Goal: Feedback & Contribution: Contribute content

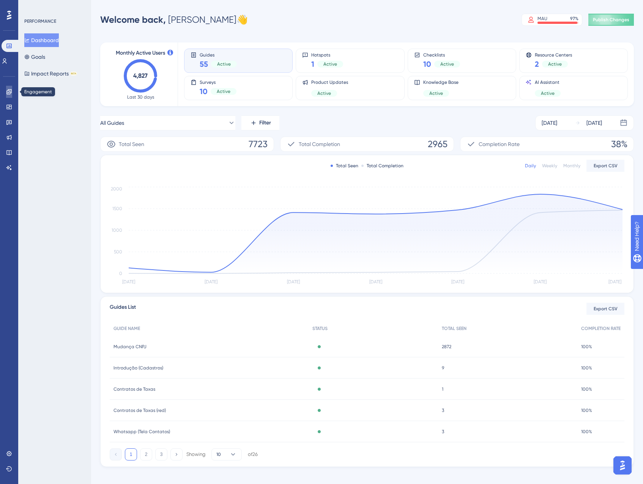
click at [10, 95] on link at bounding box center [9, 92] width 6 height 12
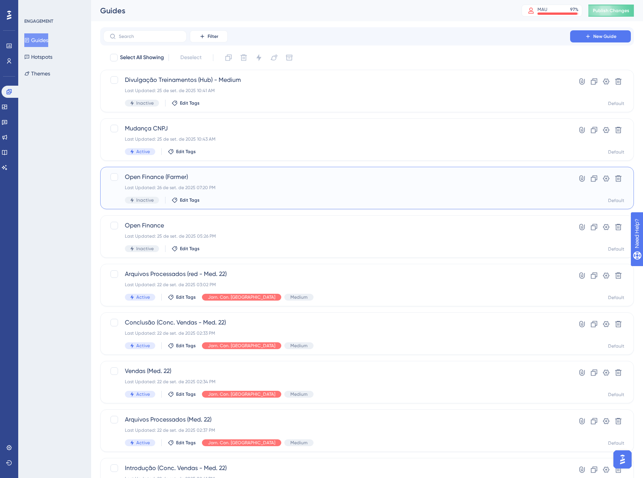
click at [316, 181] on span "Open Finance (Farmer)" at bounding box center [336, 177] width 423 height 9
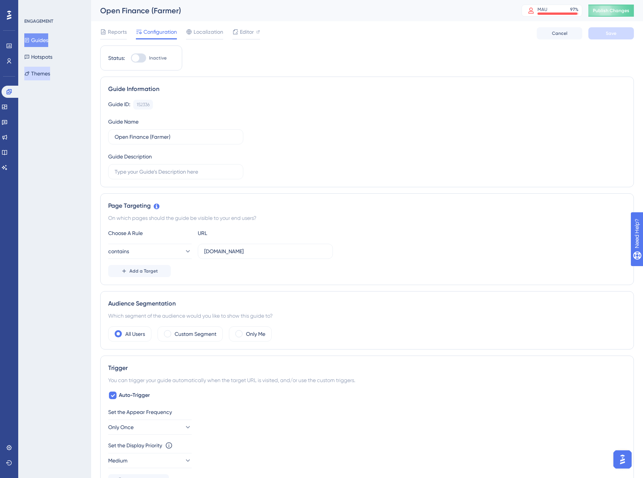
click at [46, 71] on button "Themes" at bounding box center [37, 74] width 26 height 14
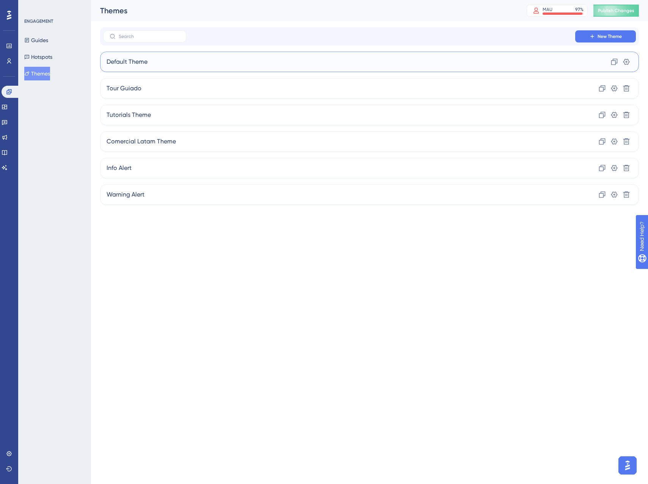
click at [160, 64] on div "Default Theme Clone Settings" at bounding box center [369, 62] width 539 height 20
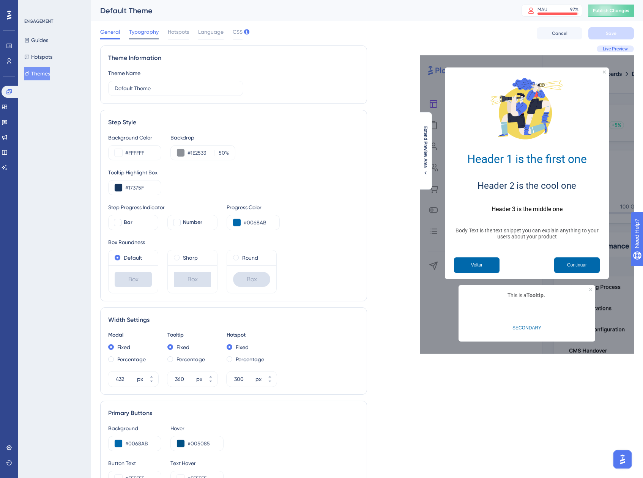
click at [151, 37] on div "Typography" at bounding box center [144, 33] width 30 height 12
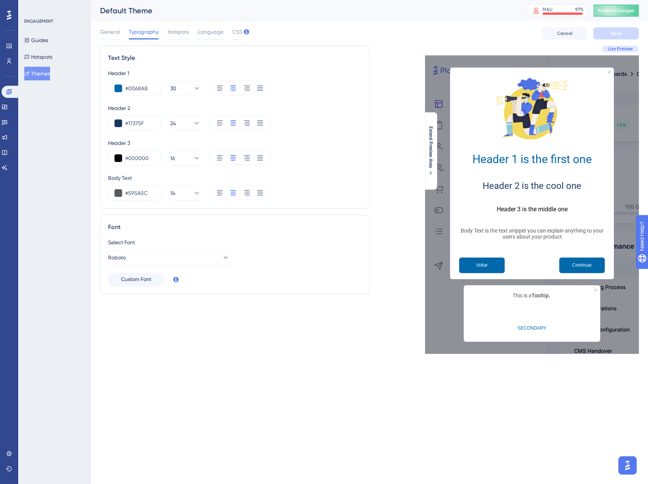
click at [193, 34] on div "General Typography Hotspots Language CSS" at bounding box center [171, 33] width 142 height 12
click at [190, 34] on div "General Typography Hotspots Language CSS" at bounding box center [171, 33] width 142 height 12
click at [182, 33] on span "Hotspots" at bounding box center [178, 31] width 21 height 9
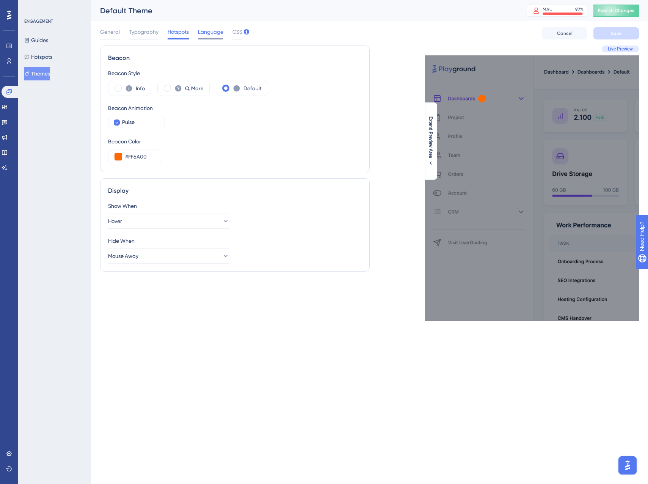
click at [201, 33] on span "Language" at bounding box center [210, 31] width 25 height 9
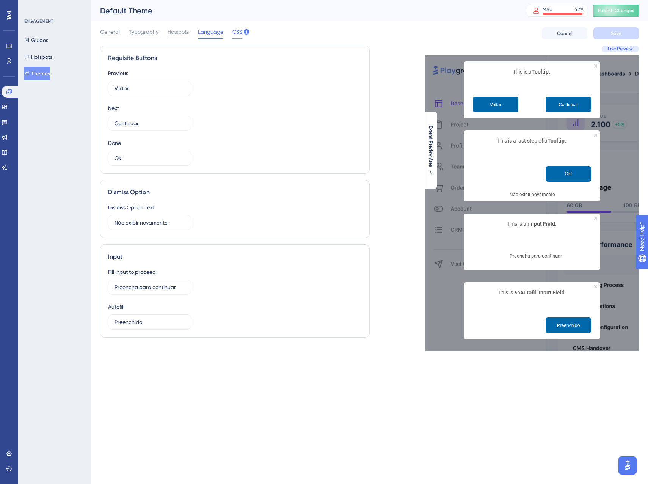
click at [236, 32] on span "CSS" at bounding box center [238, 31] width 10 height 9
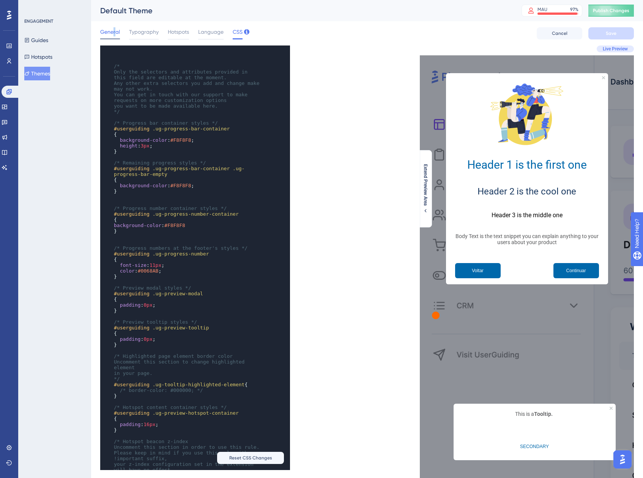
click at [113, 34] on span "General" at bounding box center [110, 31] width 20 height 9
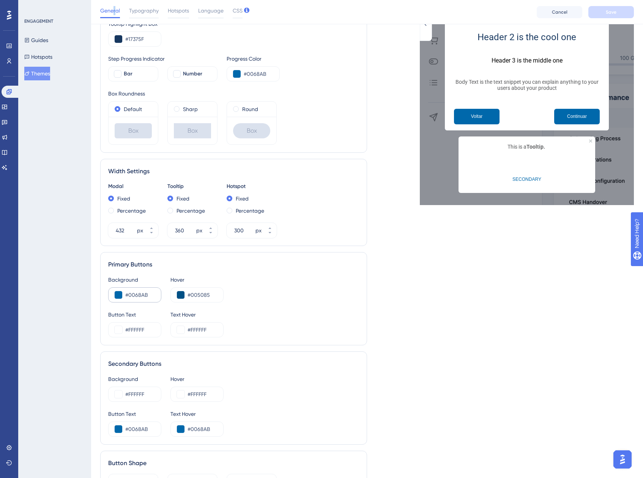
scroll to position [76, 0]
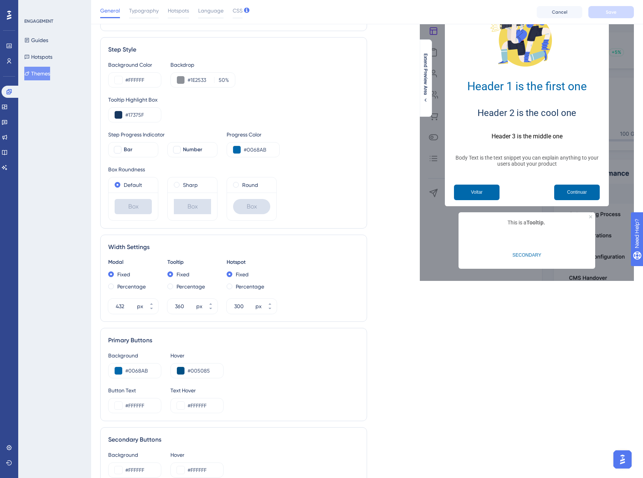
click at [179, 357] on div "Hover" at bounding box center [196, 355] width 53 height 9
click at [151, 364] on div "#0068AB" at bounding box center [134, 370] width 53 height 15
click at [137, 372] on input "#0068AB" at bounding box center [140, 370] width 30 height 9
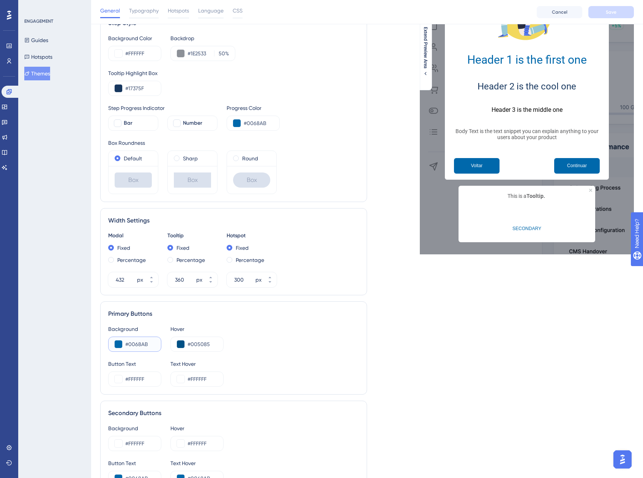
scroll to position [190, 0]
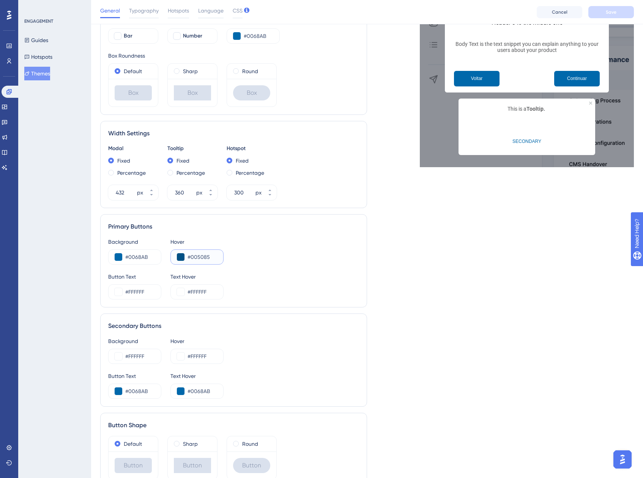
click at [181, 257] on button at bounding box center [181, 257] width 8 height 8
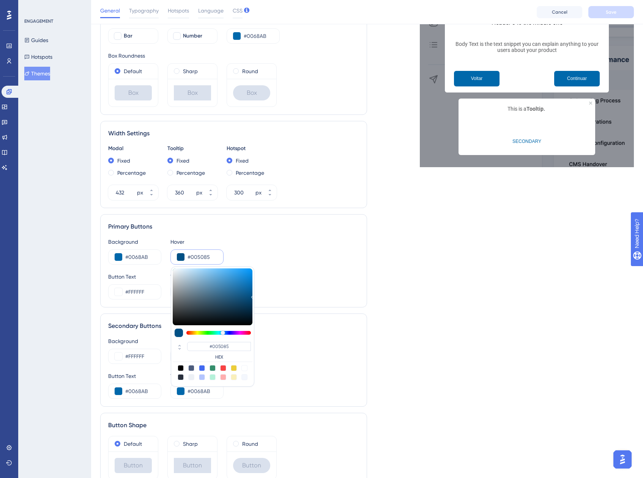
click at [200, 368] on div at bounding box center [202, 368] width 6 height 6
type input "#4169f0"
type input "#4169F0"
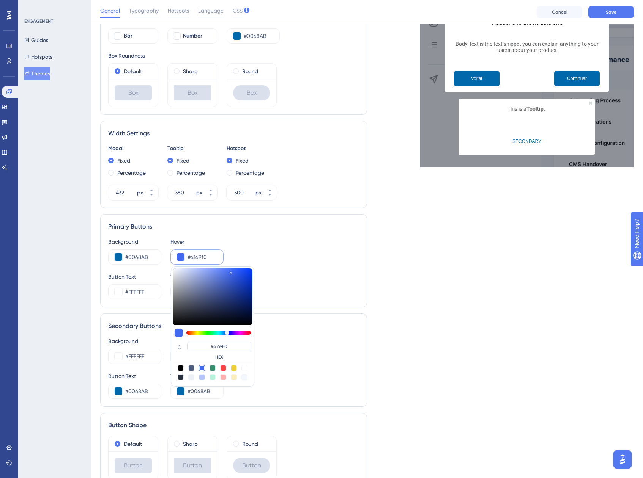
click at [204, 379] on div at bounding box center [202, 377] width 6 height 6
type input "#b4c5fe"
type input "#B4C5FE"
click at [205, 369] on div at bounding box center [213, 372] width 80 height 15
click at [203, 367] on div at bounding box center [202, 368] width 6 height 6
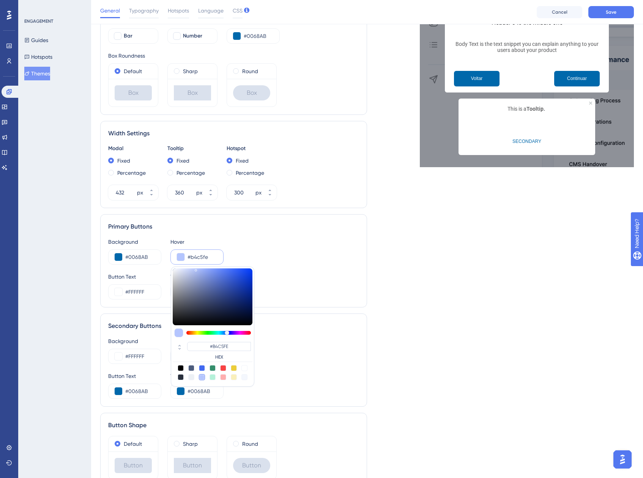
type input "#4169f0"
type input "#4169F0"
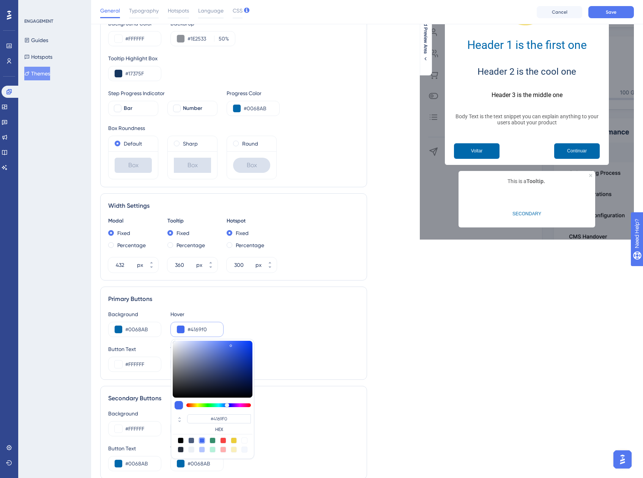
scroll to position [114, 0]
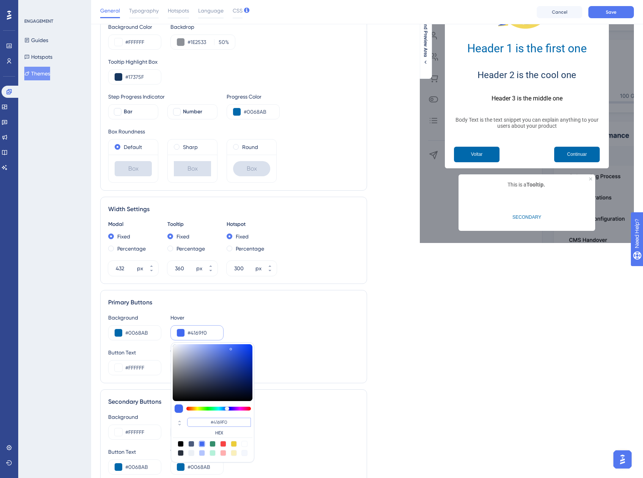
click at [218, 422] on input "#4169F0" at bounding box center [219, 422] width 64 height 9
paste input "0B7B9"
type input "#40b7b9"
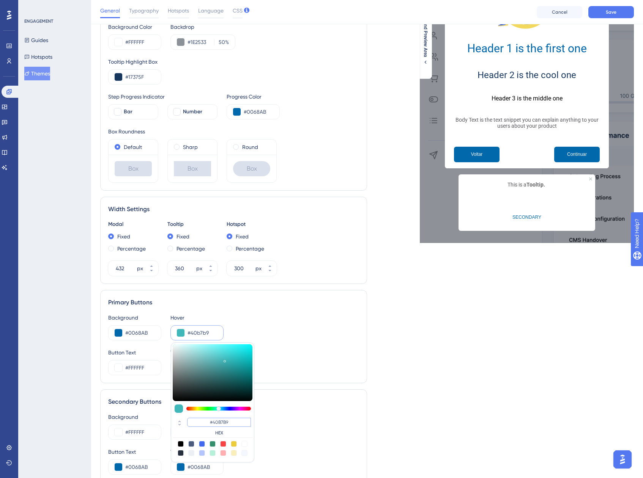
type input "#40B7B9"
click at [337, 416] on div "Background #FFFFFF Hover #FFFFFF" at bounding box center [233, 426] width 251 height 27
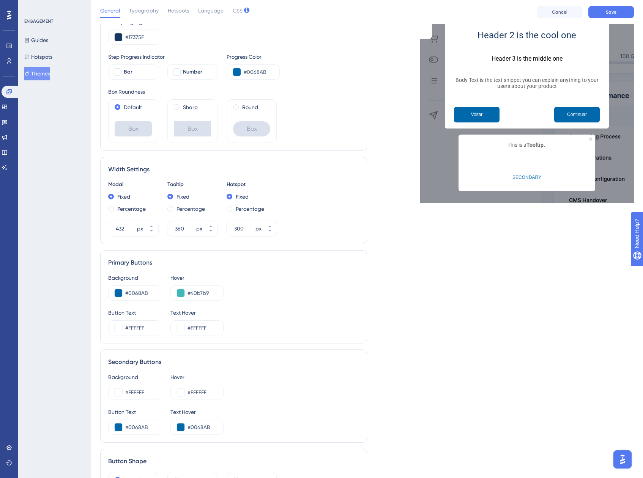
scroll to position [152, 0]
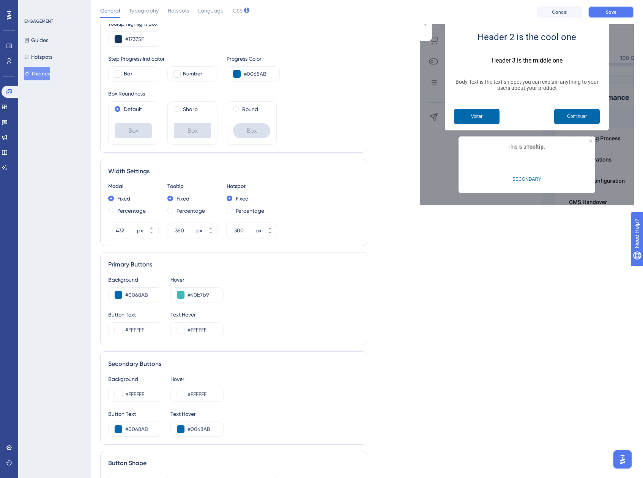
click at [614, 14] on span "Save" at bounding box center [610, 12] width 11 height 6
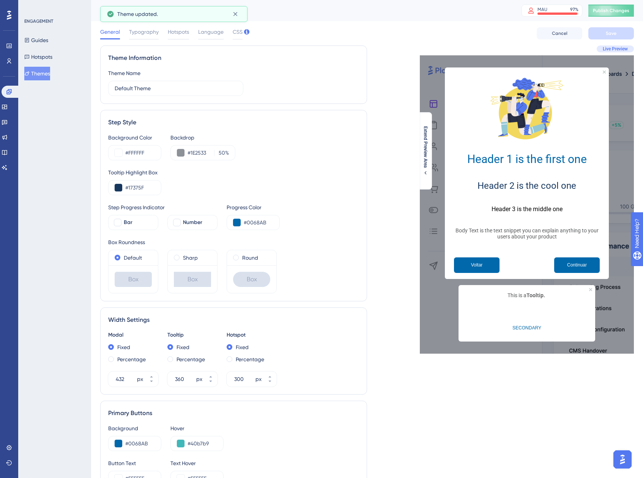
click at [617, 4] on div "Default Theme MAU 97 % Click to see add-on and upgrade options Publish Changes" at bounding box center [367, 10] width 552 height 21
click at [616, 6] on button "Publish Changes" at bounding box center [611, 11] width 46 height 12
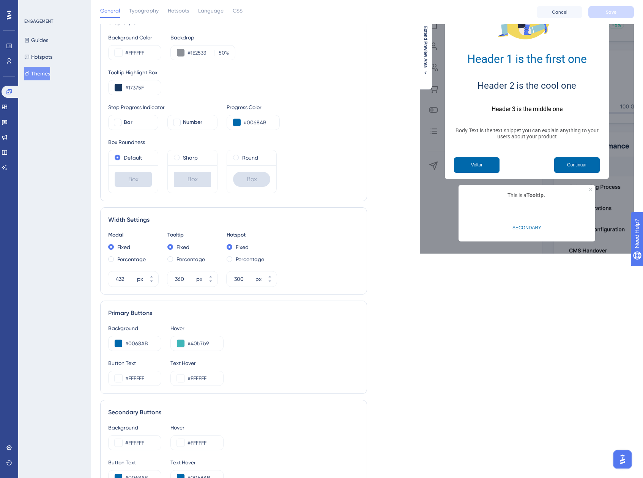
scroll to position [114, 0]
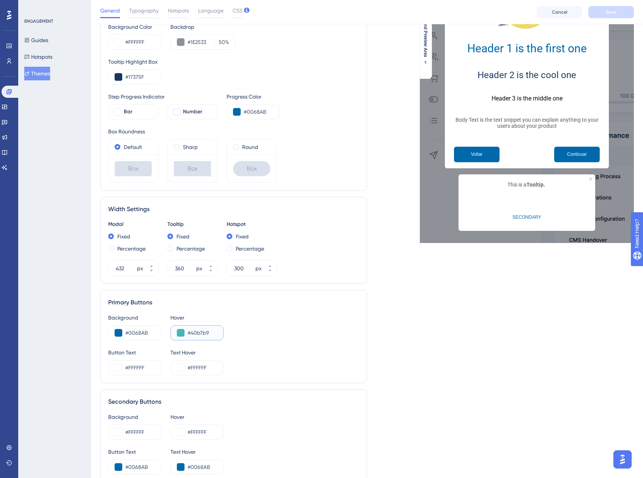
click at [212, 329] on input "#40b7b9" at bounding box center [202, 332] width 30 height 9
click at [198, 334] on input "#40b7b9" at bounding box center [202, 332] width 30 height 9
click at [182, 333] on button at bounding box center [181, 333] width 8 height 8
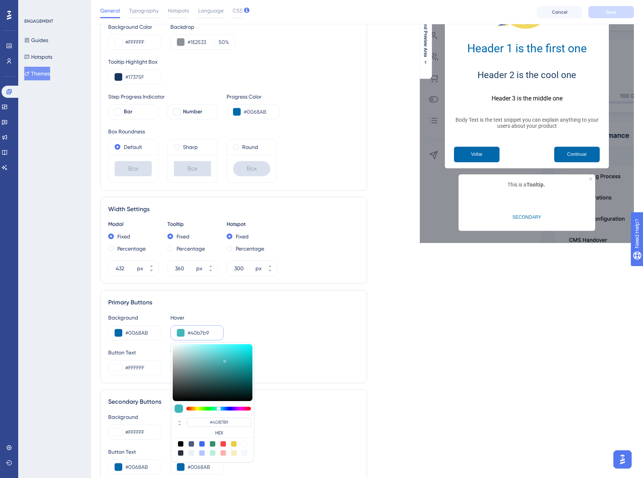
click at [203, 330] on input "#40b7b9" at bounding box center [202, 332] width 30 height 9
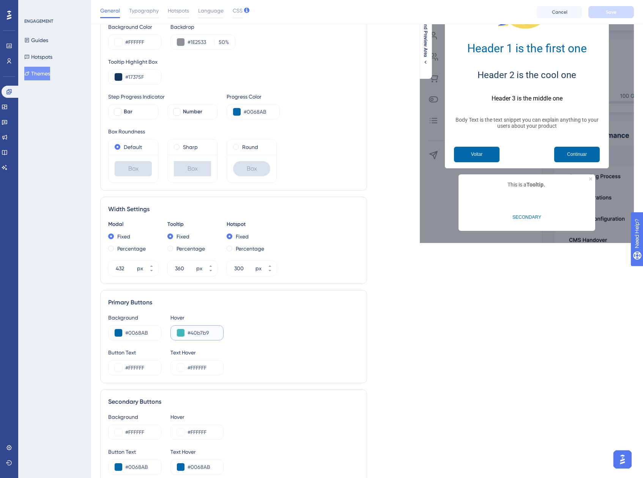
click at [203, 330] on input "#40b7b9" at bounding box center [202, 332] width 30 height 9
click at [141, 430] on input "#FFFFFF" at bounding box center [140, 432] width 30 height 9
paste input "40B7B9"
type input "#40B7B9"
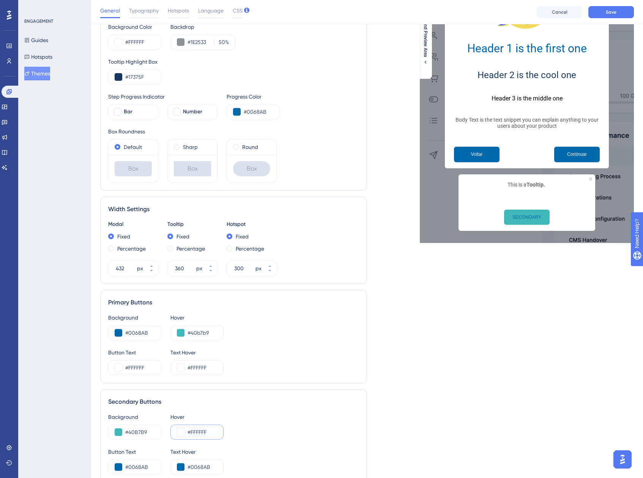
click at [211, 430] on input "#FFFFFF" at bounding box center [202, 432] width 30 height 9
click at [201, 429] on input "#FFFFFF" at bounding box center [202, 432] width 30 height 9
paste input "40B7B9"
type input "#40B7B9"
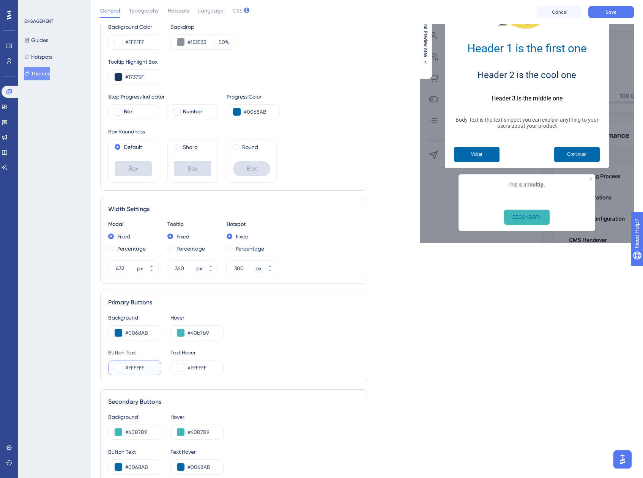
click at [139, 364] on input "#FFFFFF" at bounding box center [140, 367] width 30 height 9
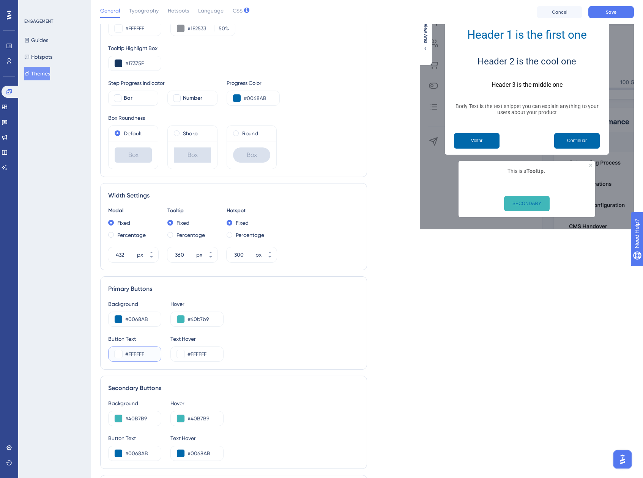
scroll to position [152, 0]
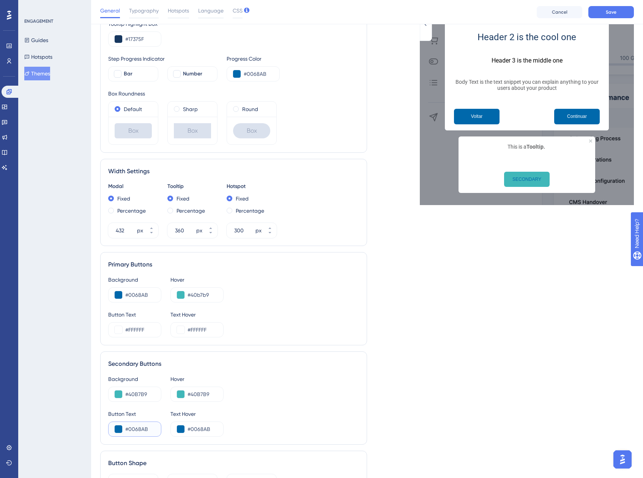
click at [135, 429] on input "#0068AB" at bounding box center [140, 429] width 30 height 9
paste input "FFFFFF"
type input "#FFFFFF"
click at [204, 430] on input "#0068AB" at bounding box center [202, 429] width 30 height 9
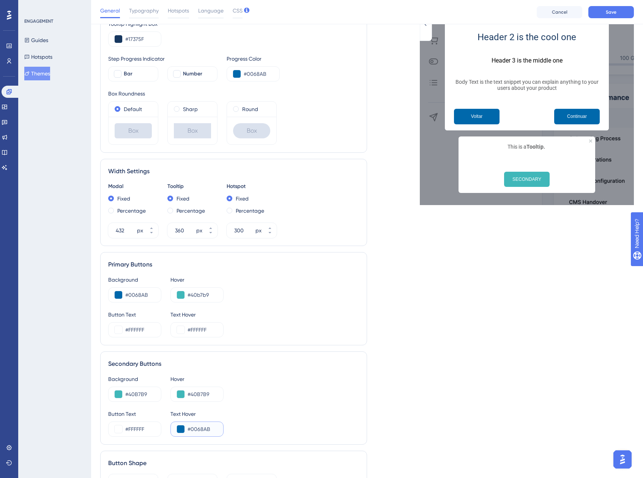
click at [204, 430] on input "#0068AB" at bounding box center [202, 429] width 30 height 9
paste input "FFFFFF"
type input "#FFFFFF"
click at [283, 412] on div "Button Text #FFFFFF Text Hover #FFFFFF" at bounding box center [233, 423] width 251 height 27
click at [134, 295] on input "#0068AB" at bounding box center [140, 295] width 30 height 9
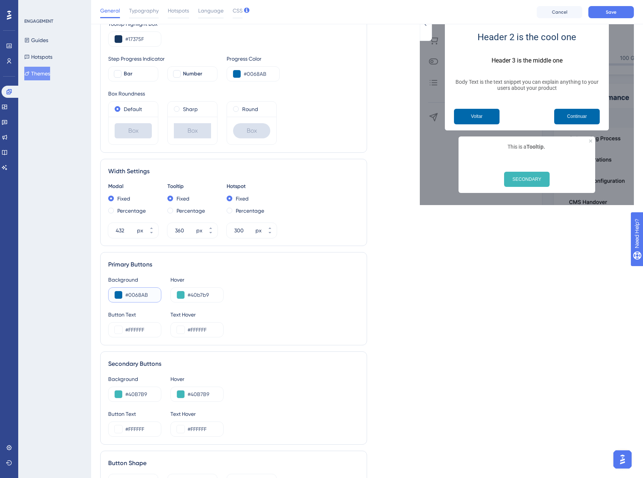
click at [134, 295] on input "#0068AB" at bounding box center [140, 295] width 30 height 9
click at [196, 295] on input "#40b7b9" at bounding box center [202, 295] width 30 height 9
paste input "0068AB"
type input "#0068AB"
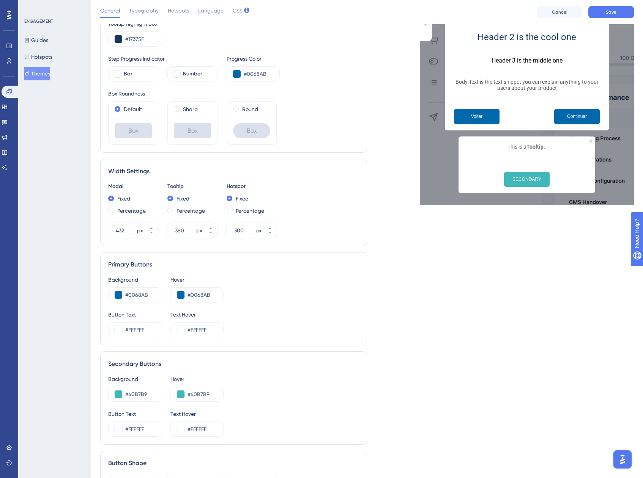
click at [385, 336] on div "Live Preview Header 1 is the first one Header 2 is the cool one Header 3 is the…" at bounding box center [500, 214] width 267 height 635
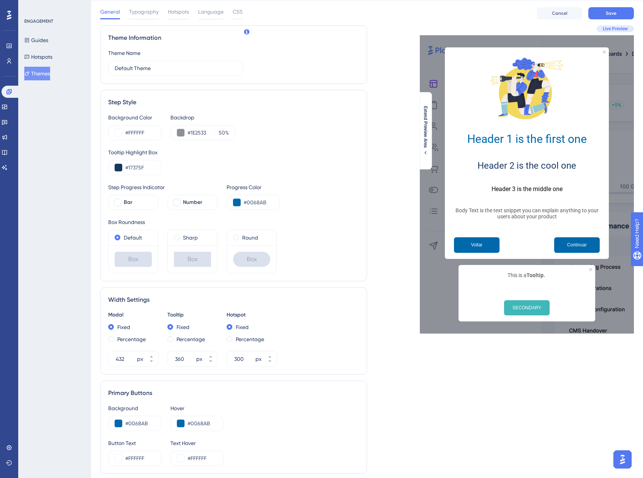
scroll to position [2, 0]
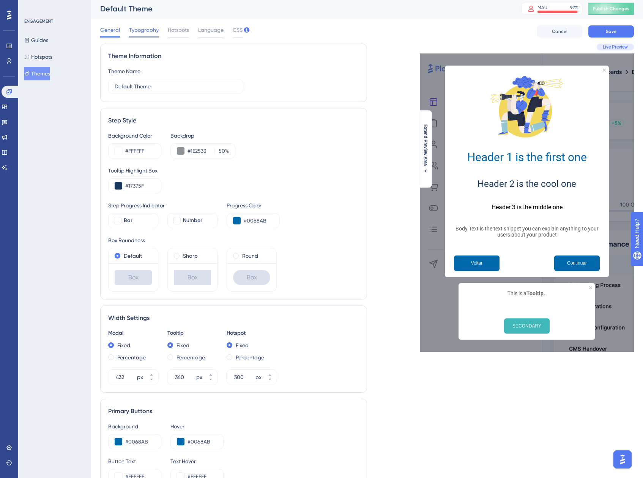
click at [141, 33] on span "Typography" at bounding box center [144, 29] width 30 height 9
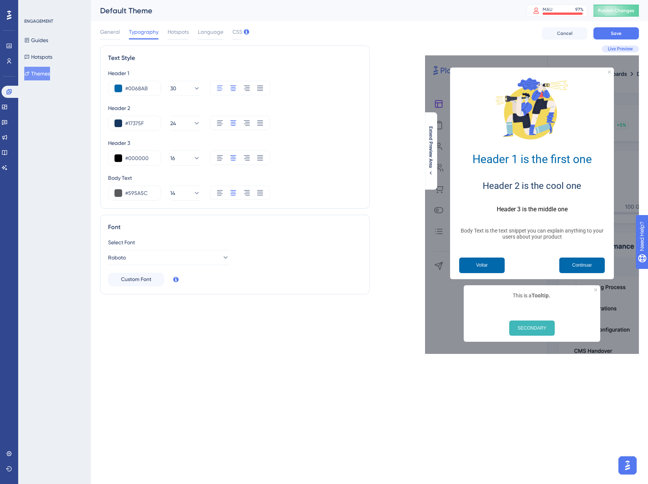
click at [220, 90] on icon at bounding box center [220, 88] width 8 height 8
click at [235, 90] on icon at bounding box center [234, 87] width 6 height 5
click at [168, 33] on span "Hotspots" at bounding box center [178, 31] width 21 height 9
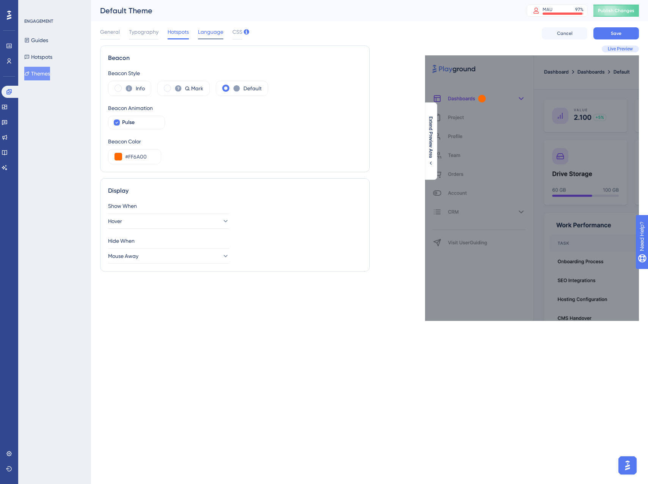
click at [205, 36] on span "Language" at bounding box center [210, 31] width 25 height 9
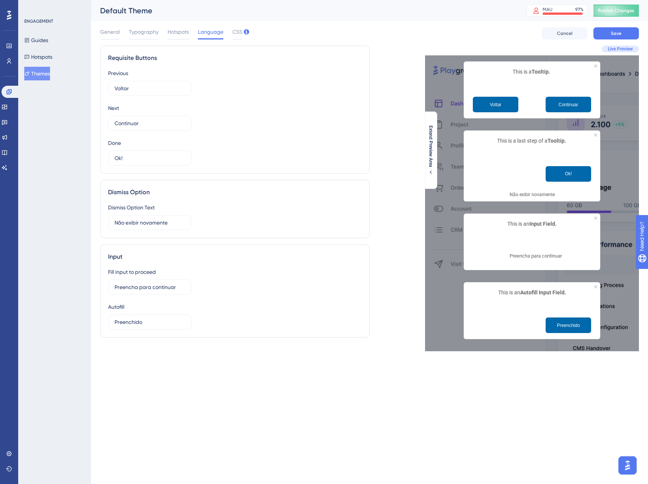
drag, startPoint x: 205, startPoint y: 36, endPoint x: 305, endPoint y: 30, distance: 100.3
click at [305, 30] on div "General Typography Hotspots Language CSS Cancel Save" at bounding box center [369, 33] width 539 height 24
click at [236, 33] on span "CSS" at bounding box center [238, 31] width 10 height 9
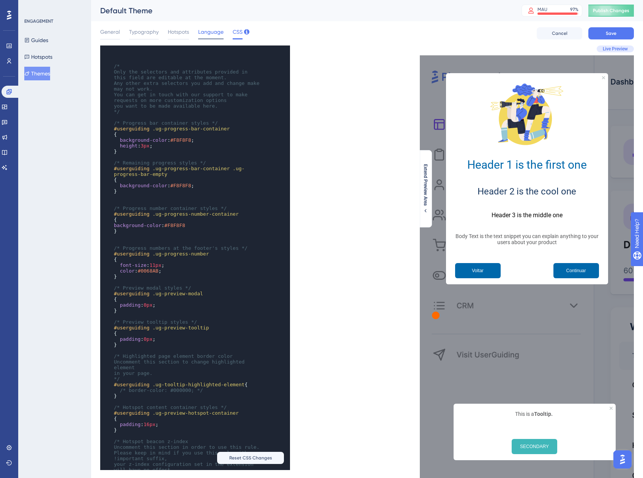
click at [212, 33] on span "Language" at bounding box center [210, 31] width 25 height 9
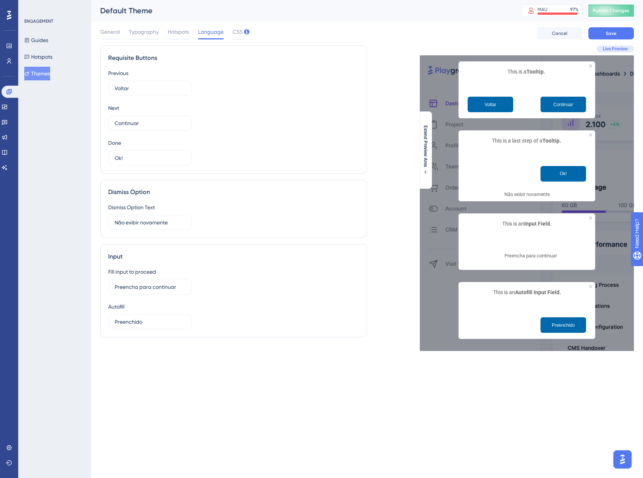
click at [212, 33] on span "Language" at bounding box center [210, 31] width 25 height 9
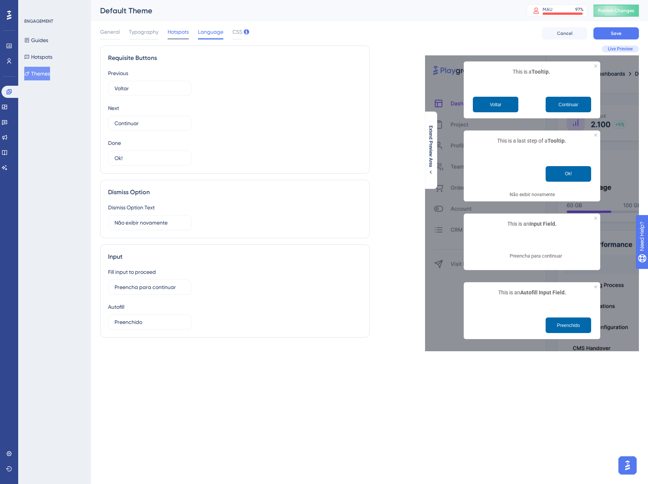
drag, startPoint x: 212, startPoint y: 33, endPoint x: 181, endPoint y: 33, distance: 31.5
click at [181, 33] on span "Hotspots" at bounding box center [178, 31] width 21 height 9
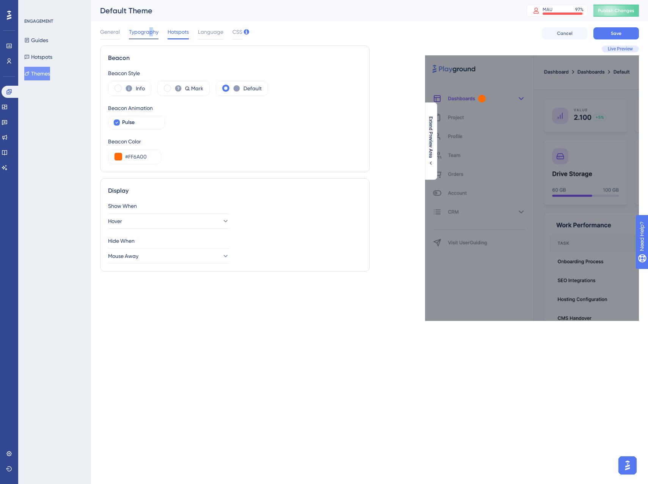
click at [149, 31] on span "Typography" at bounding box center [144, 31] width 30 height 9
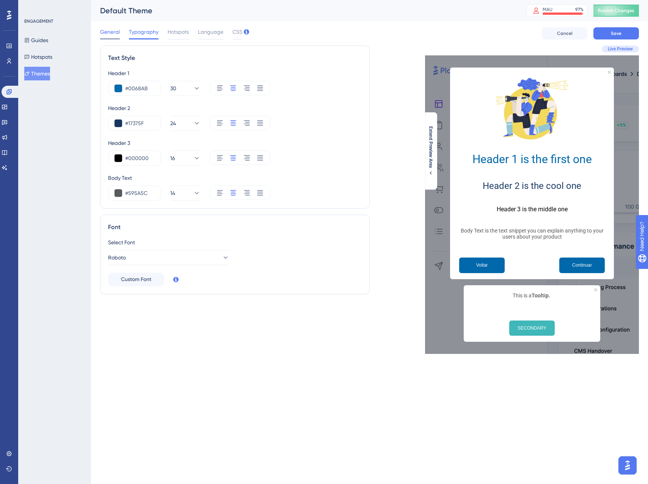
drag, startPoint x: 149, startPoint y: 31, endPoint x: 112, endPoint y: 31, distance: 37.9
click at [112, 31] on span "General" at bounding box center [110, 31] width 20 height 9
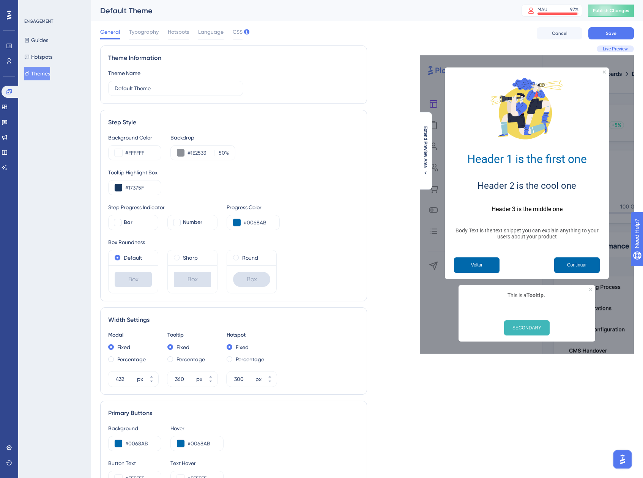
click at [325, 75] on div "Theme Name Default Theme" at bounding box center [233, 82] width 251 height 27
click at [605, 34] on button "Save" at bounding box center [611, 33] width 46 height 12
click at [605, 12] on span "Publish Changes" at bounding box center [610, 11] width 36 height 6
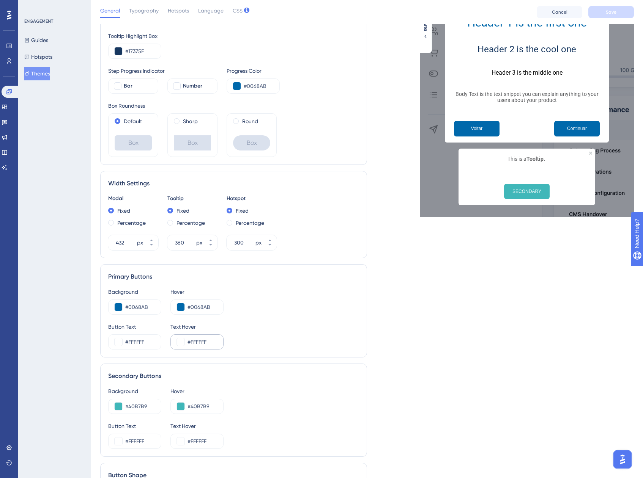
scroll to position [190, 0]
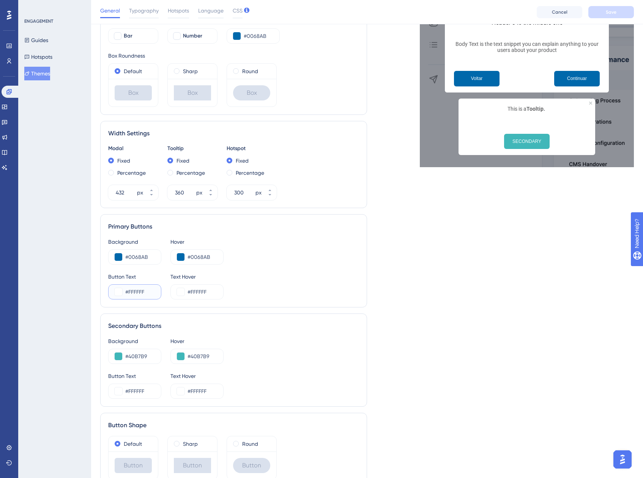
click at [140, 293] on input "#FFFFFF" at bounding box center [140, 292] width 30 height 9
click at [133, 358] on input "#40B7B9" at bounding box center [140, 356] width 30 height 9
paste input "FFFFFF"
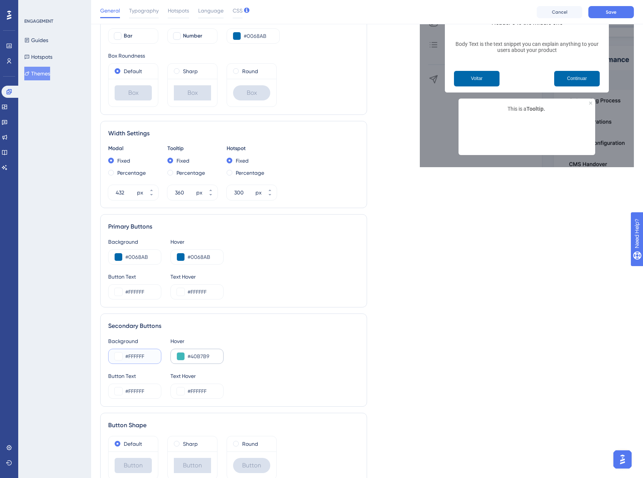
type input "#FFFFFF"
click at [195, 358] on input "#40B7B9" at bounding box center [202, 356] width 30 height 9
click at [196, 287] on div "#FFFFFF" at bounding box center [196, 291] width 53 height 15
click at [197, 290] on input "#FFFFFF" at bounding box center [202, 292] width 30 height 9
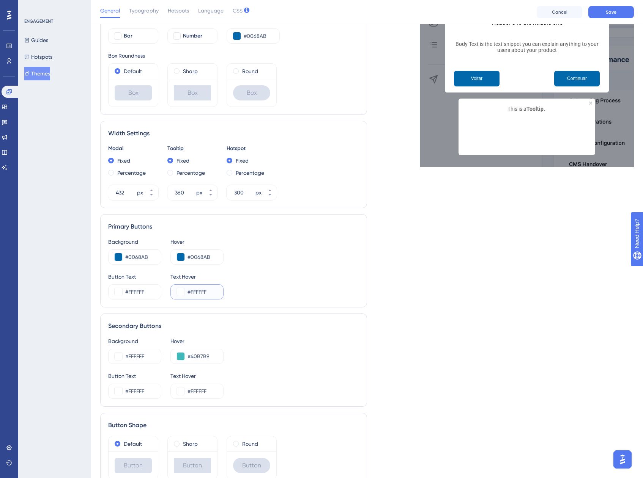
click at [197, 290] on input "#FFFFFF" at bounding box center [202, 292] width 30 height 9
click at [196, 355] on input "#40B7B9" at bounding box center [202, 356] width 30 height 9
paste input "FFFFFF"
type input "#FFFFFF"
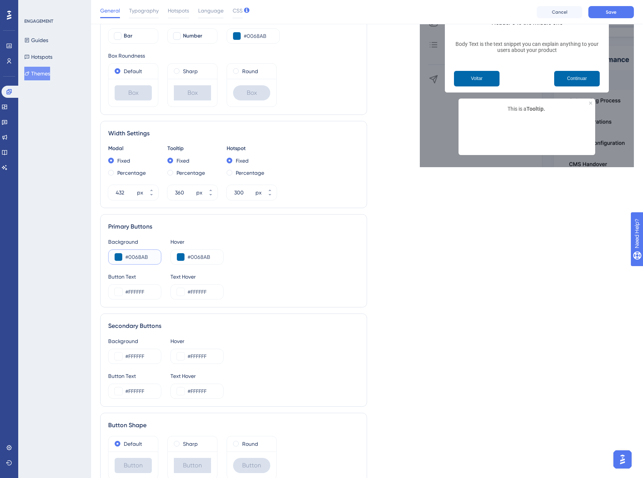
click at [137, 259] on input "#0068AB" at bounding box center [140, 257] width 30 height 9
click at [131, 389] on input "#FFFFFF" at bounding box center [140, 391] width 30 height 9
paste input "0068AB"
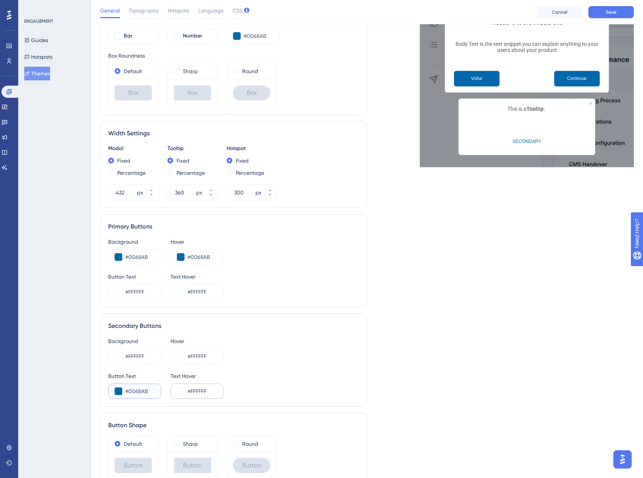
type input "#0068AB"
click at [191, 390] on input "#FFFFFF" at bounding box center [202, 391] width 30 height 9
paste input "0068AB"
type input "#0068AB"
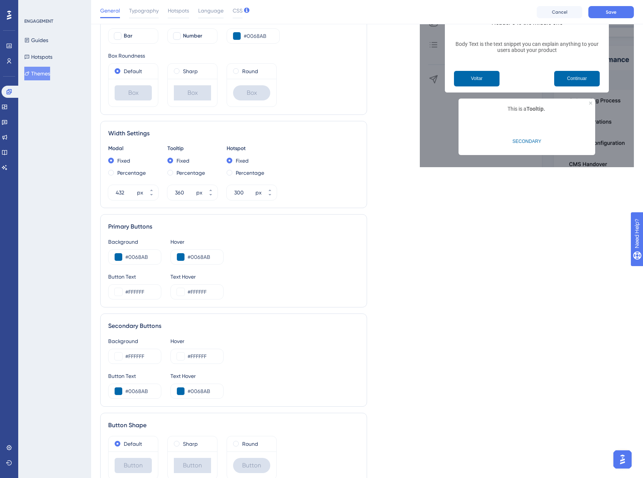
click at [426, 346] on div "Live Preview Header 1 is the first one Header 2 is the cool one Header 3 is the…" at bounding box center [500, 176] width 267 height 635
click at [204, 357] on input "#FFFFFF" at bounding box center [202, 356] width 30 height 9
click at [183, 355] on button at bounding box center [181, 357] width 8 height 8
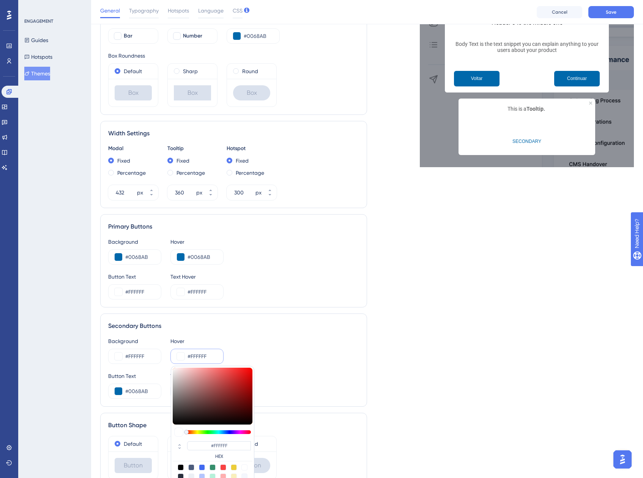
click at [190, 466] on div at bounding box center [191, 468] width 6 height 6
type input "#4c5c7c"
type input "#4C5C7C"
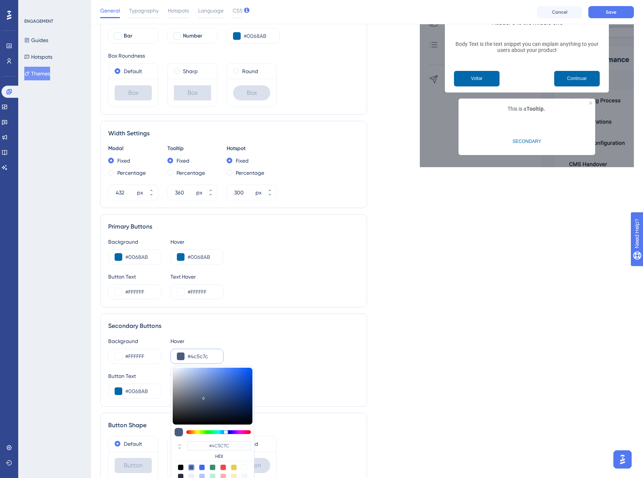
click at [304, 427] on div "Button Shape" at bounding box center [233, 425] width 251 height 9
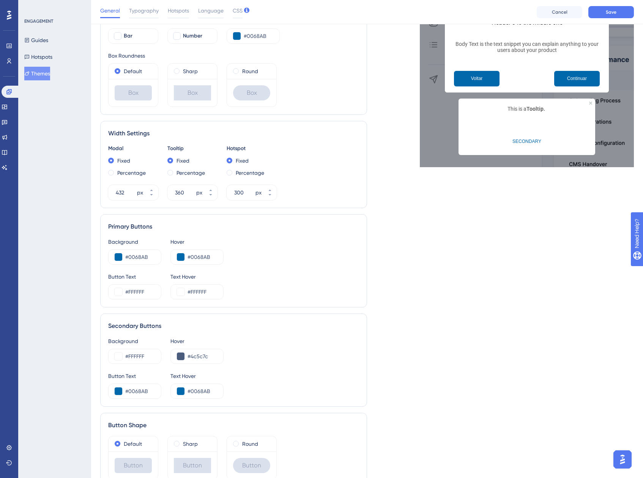
click at [368, 339] on div "Live Preview Header 1 is the first one Header 2 is the cool one Header 3 is the…" at bounding box center [500, 176] width 267 height 635
click at [181, 354] on button at bounding box center [181, 357] width 8 height 8
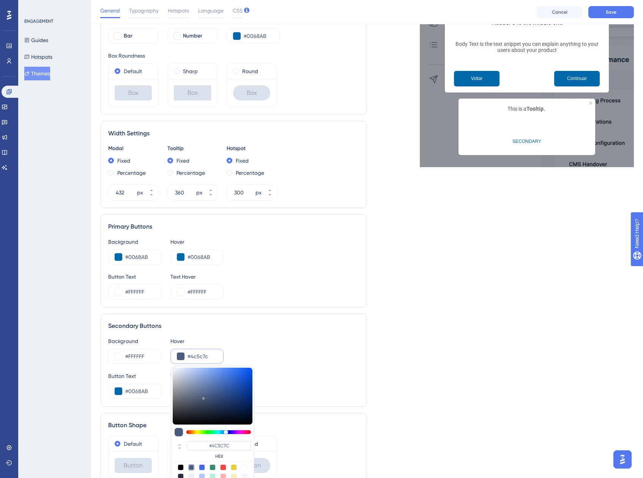
scroll to position [228, 0]
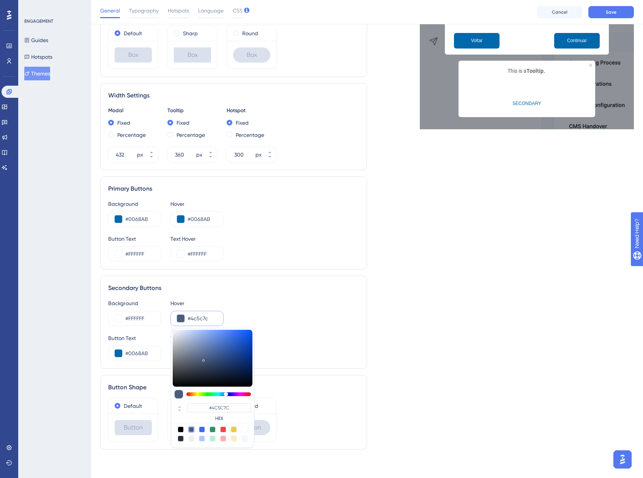
click at [193, 441] on div at bounding box center [191, 439] width 6 height 6
type input "#ecf0f5"
type input "#ECF0F5"
click at [344, 320] on div "Background #FFFFFF Hover #ecf0f5 #ECF0F5 HEX" at bounding box center [233, 312] width 251 height 27
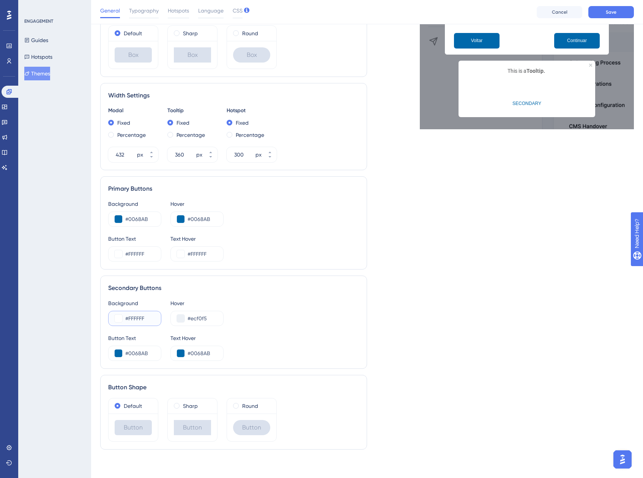
click at [117, 319] on button at bounding box center [119, 319] width 8 height 8
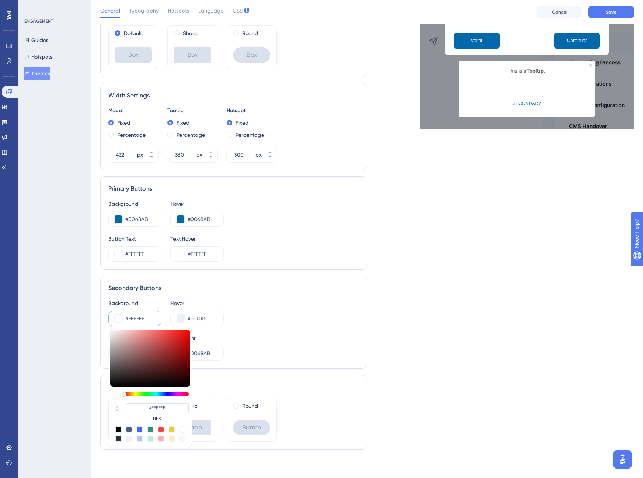
click at [127, 437] on div at bounding box center [129, 439] width 6 height 6
type input "#ecf0f5"
type input "#ECF0F5"
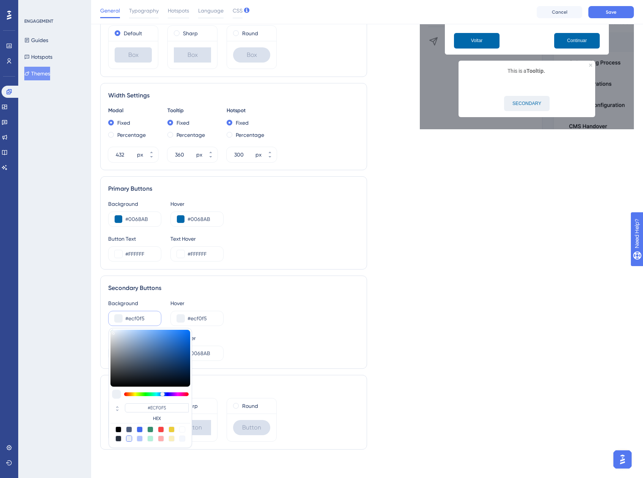
click at [313, 370] on div "Theme Information Theme Name Default Theme Step Style Background Color #FFFFFF …" at bounding box center [233, 138] width 267 height 635
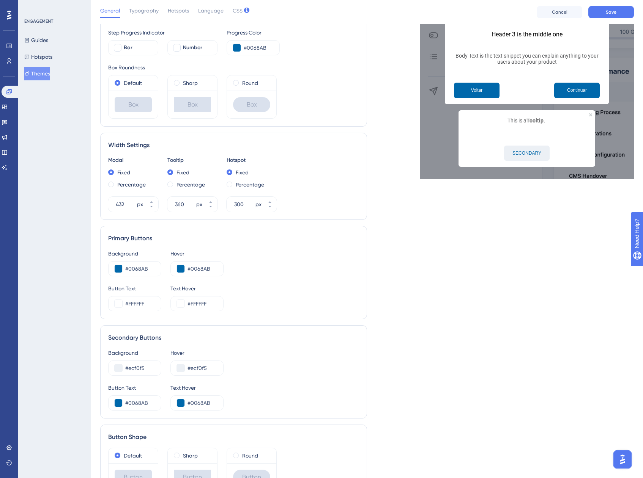
scroll to position [152, 0]
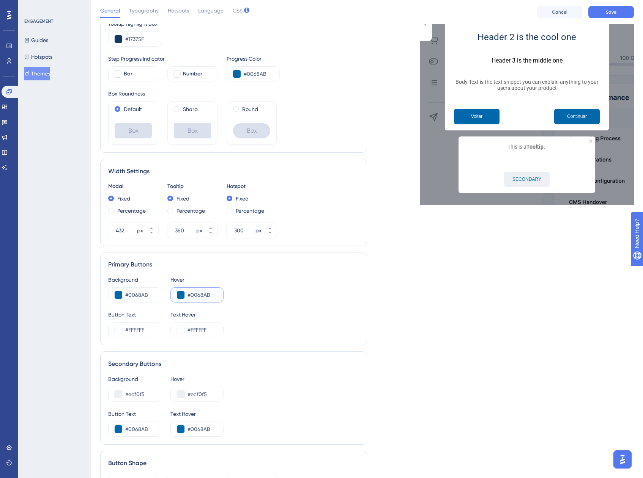
click at [180, 299] on button at bounding box center [181, 295] width 8 height 8
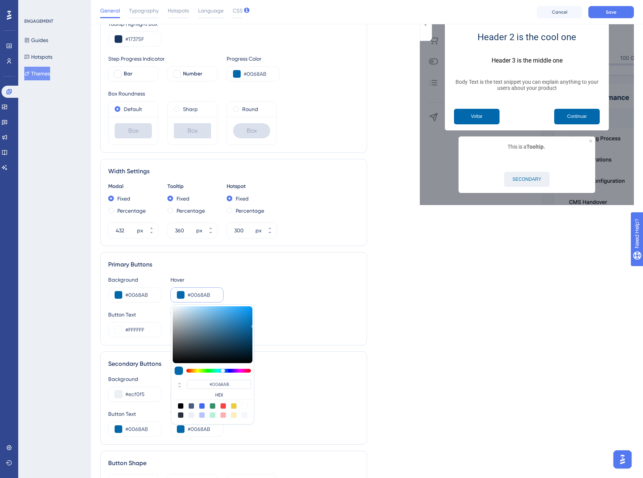
click at [190, 415] on div at bounding box center [191, 415] width 6 height 6
type input "#ecf0f5"
type input "#ECF0F5"
drag, startPoint x: 344, startPoint y: 256, endPoint x: 366, endPoint y: 225, distance: 37.8
click at [344, 256] on div "Primary Buttons Background #0068AB Hover #ecf0f5 #ECF0F5 HEX Button Text #FFFFF…" at bounding box center [233, 298] width 267 height 93
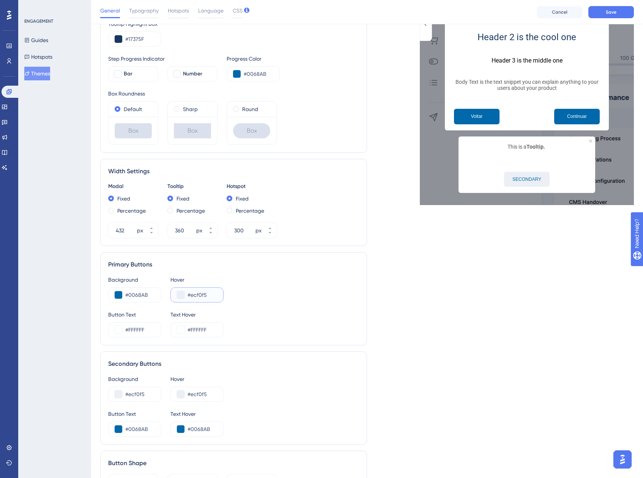
click at [182, 294] on button at bounding box center [181, 295] width 8 height 8
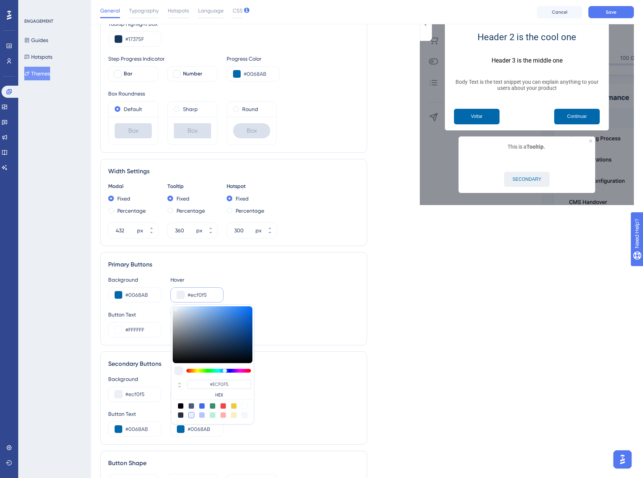
click at [204, 414] on div at bounding box center [202, 415] width 6 height 6
type input "#b4c5fe"
type input "#B4C5FE"
click at [319, 326] on div "Button Text #FFFFFF Text Hover #FFFFFF" at bounding box center [233, 323] width 251 height 27
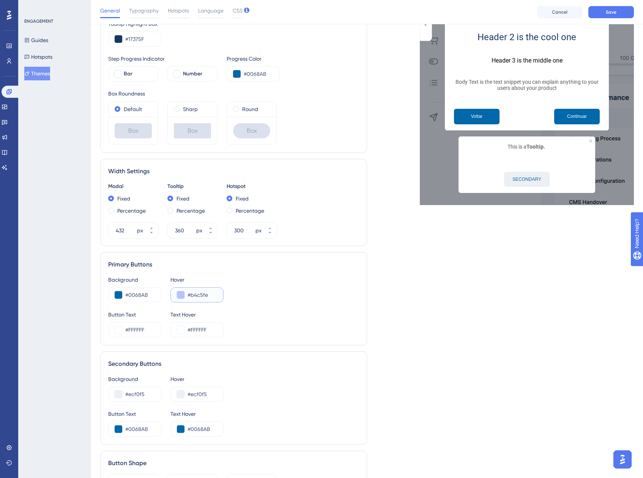
click at [208, 294] on input "#b4c5fe" at bounding box center [202, 295] width 30 height 9
paste input "40B7B9"
click at [196, 293] on input "#40B7B9" at bounding box center [202, 295] width 30 height 9
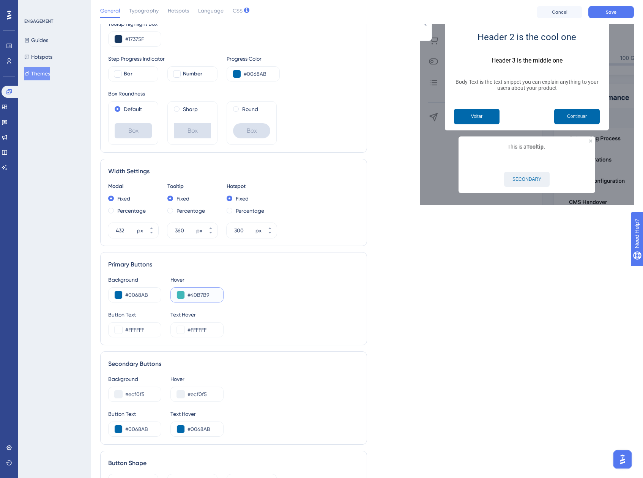
click at [196, 293] on input "#40B7B9" at bounding box center [202, 295] width 30 height 9
click at [179, 294] on button at bounding box center [181, 295] width 8 height 8
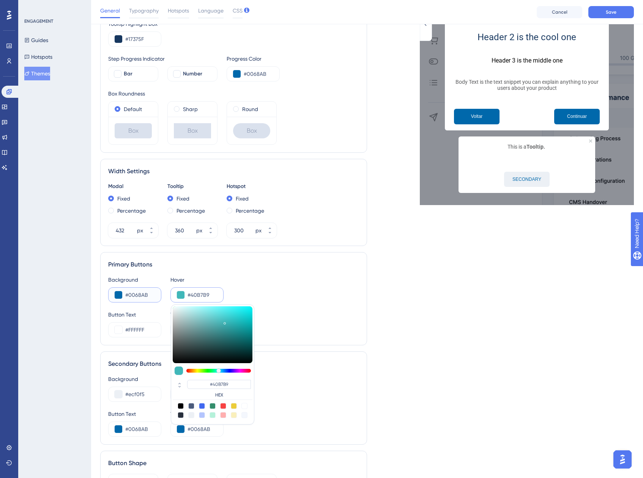
click at [135, 293] on input "#0068AB" at bounding box center [140, 295] width 30 height 9
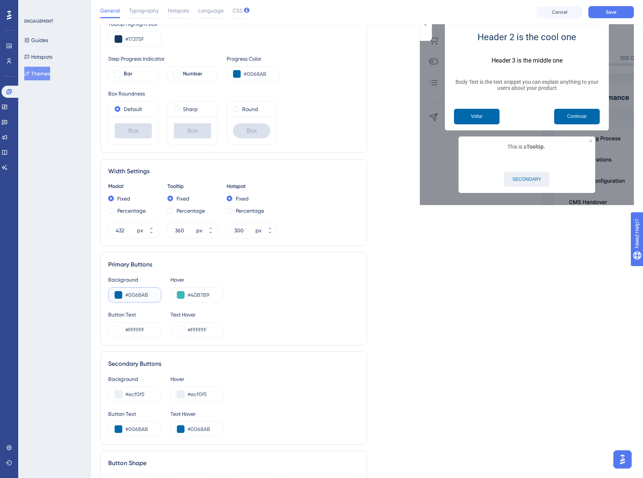
click at [135, 293] on input "#0068AB" at bounding box center [140, 295] width 30 height 9
click at [201, 295] on input "#40B7B9" at bounding box center [202, 295] width 30 height 9
paste input "0068AB"
click at [179, 297] on button at bounding box center [181, 295] width 8 height 8
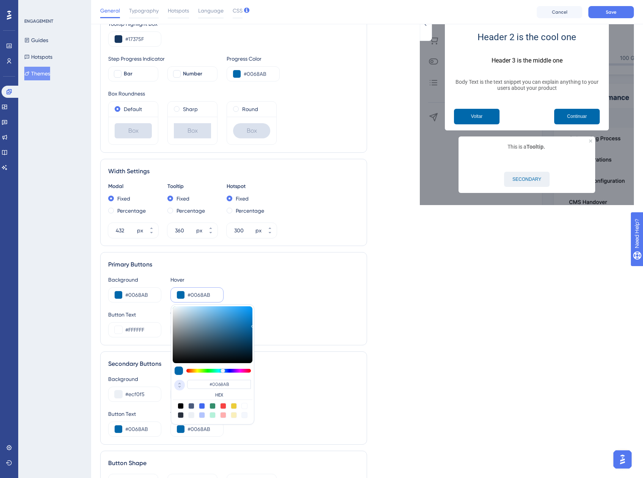
click at [179, 388] on icon at bounding box center [179, 386] width 9 height 7
type input "#0376c0"
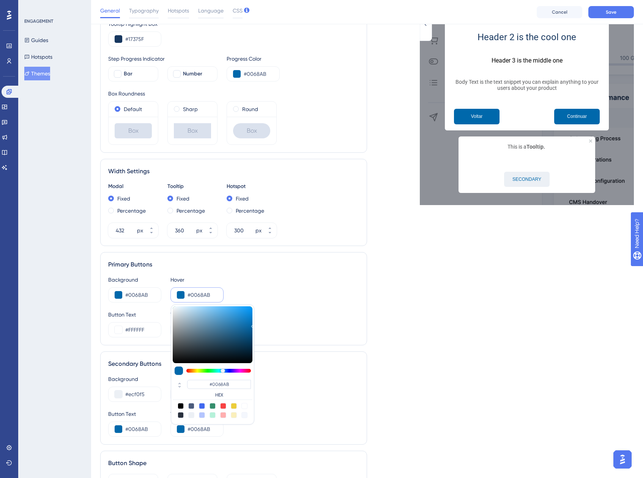
type input "#0376C0"
click at [251, 321] on div at bounding box center [213, 334] width 80 height 57
click at [319, 273] on div "Primary Buttons Background #0068AB Hover #0376c0 #0376C0 HEX Button Text #FFFFF…" at bounding box center [233, 298] width 267 height 93
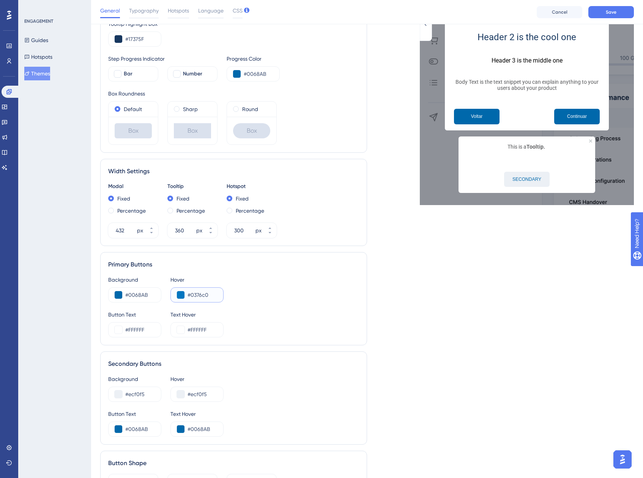
click at [178, 294] on button at bounding box center [181, 295] width 8 height 8
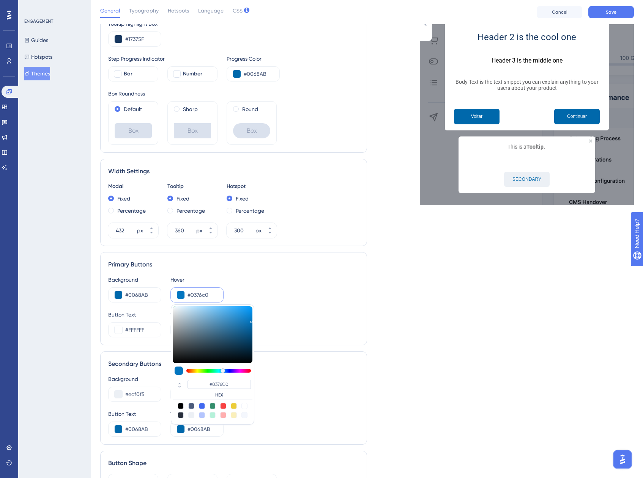
type input "#048be2"
type input "#048BE2"
click at [251, 313] on div at bounding box center [213, 334] width 80 height 57
click at [308, 288] on div "Background #0068AB Hover #048be2 #048BE2 HEX" at bounding box center [233, 288] width 251 height 27
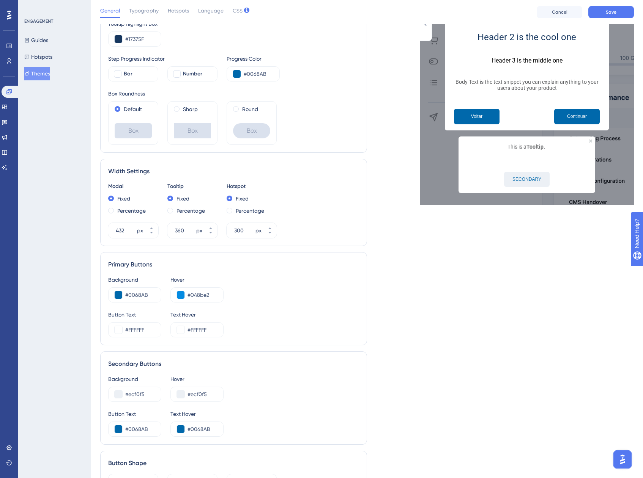
click at [319, 383] on div "Background #ecf0f5 Hover #ecf0f5" at bounding box center [233, 388] width 251 height 27
click at [118, 394] on button at bounding box center [119, 395] width 8 height 8
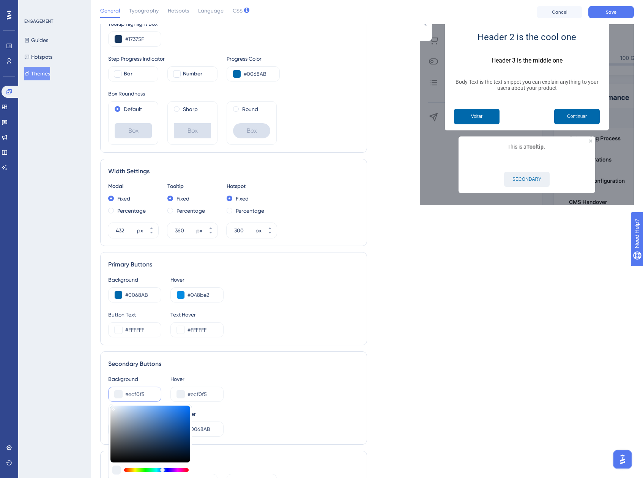
type input "#cdcecf"
type input "#CDCECF"
click at [111, 416] on div at bounding box center [150, 434] width 80 height 57
type input "#e7e9ec"
type input "#E7E9EC"
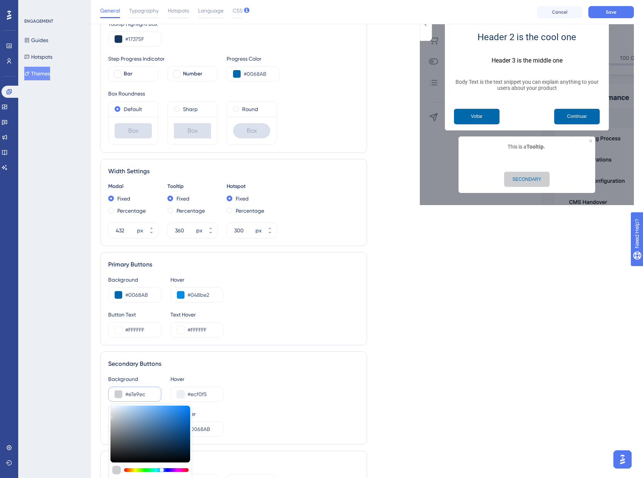
click at [112, 410] on div at bounding box center [150, 434] width 80 height 57
click at [445, 373] on div "Live Preview Header 1 is the first one Header 2 is the cool one Header 3 is the…" at bounding box center [500, 214] width 267 height 635
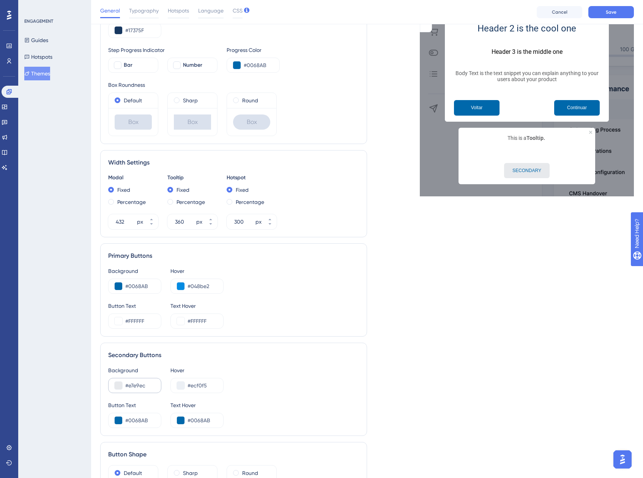
scroll to position [190, 0]
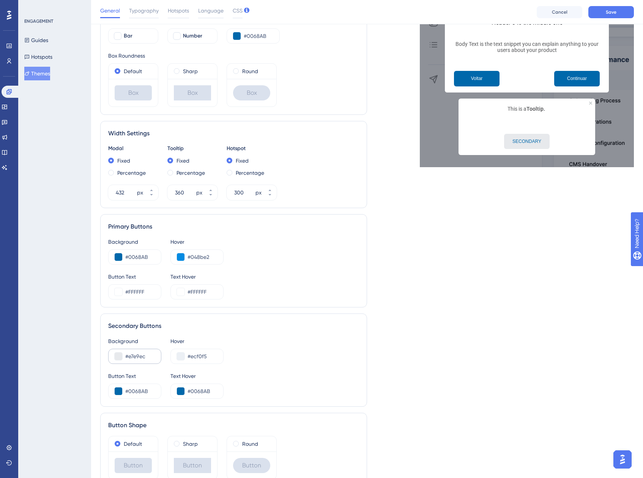
click at [123, 354] on div "#e7e9ec" at bounding box center [134, 356] width 53 height 15
click at [118, 355] on button at bounding box center [119, 357] width 8 height 8
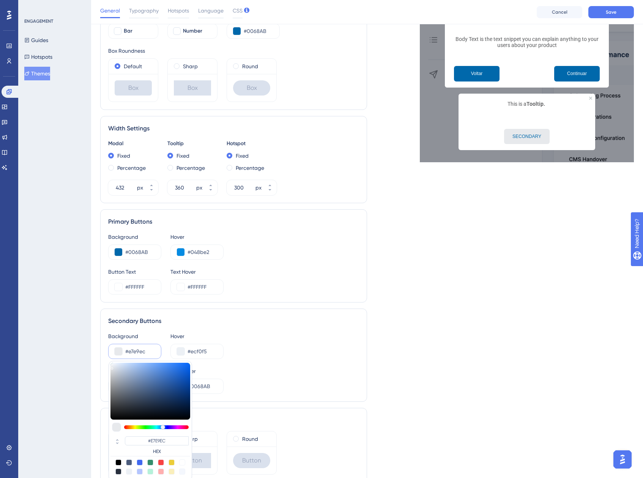
scroll to position [229, 0]
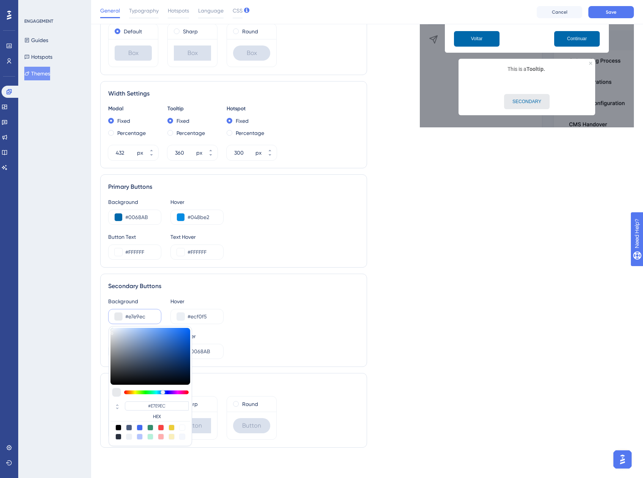
click at [182, 438] on div at bounding box center [182, 437] width 6 height 6
type input "#f4f7fd"
type input "#F4F7FD"
click at [361, 341] on div "Secondary Buttons Background #f4f7fd #F4F7FD HEX Hover #ecf0f5 Button Text #006…" at bounding box center [233, 320] width 267 height 93
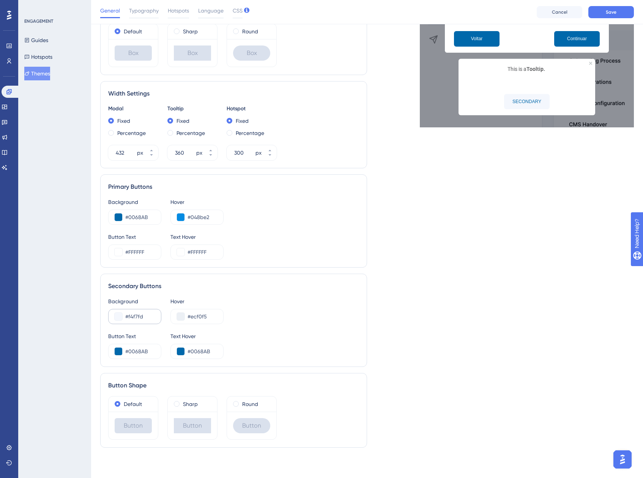
click at [119, 321] on div "#f4f7fd" at bounding box center [134, 316] width 53 height 15
click at [119, 317] on button at bounding box center [119, 317] width 8 height 8
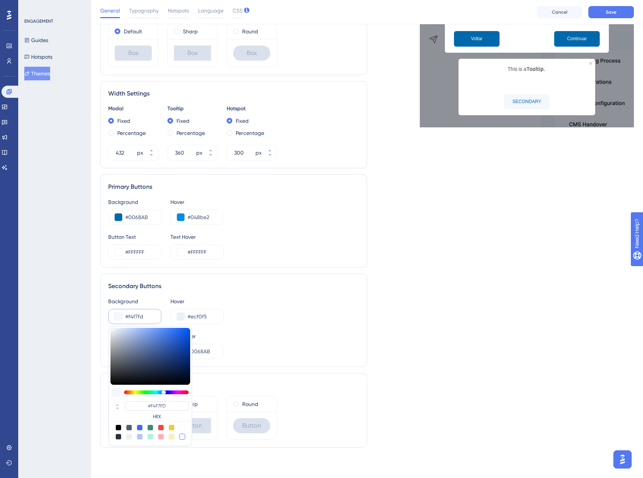
click at [128, 435] on div at bounding box center [129, 437] width 6 height 6
type input "#ecf0f5"
type input "#ECF0F5"
click at [359, 371] on div "Theme Information Theme Name Default Theme Step Style Background Color #FFFFFF …" at bounding box center [233, 136] width 267 height 635
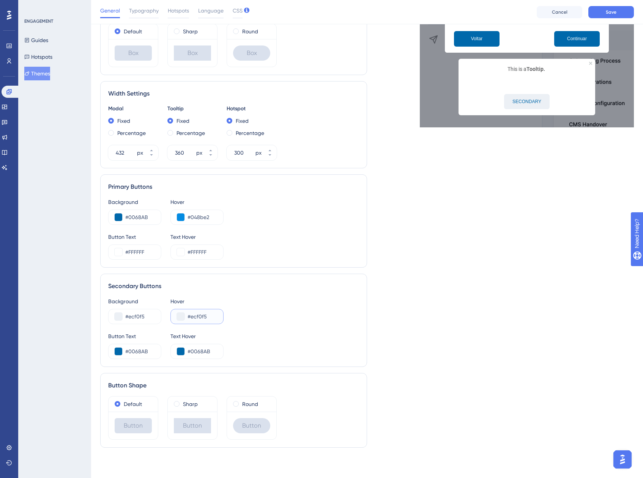
click at [179, 317] on button at bounding box center [181, 317] width 8 height 8
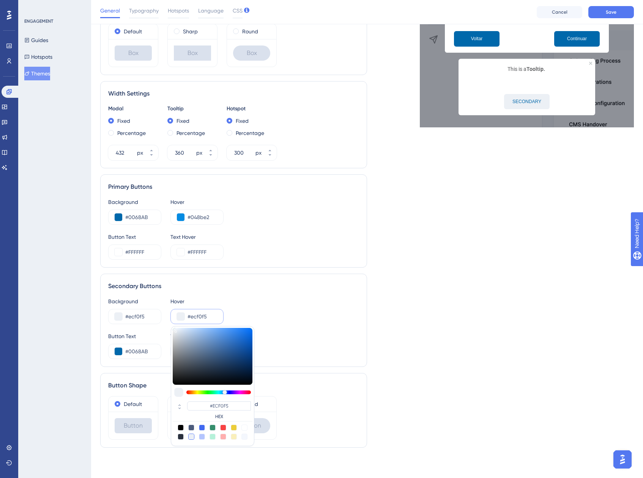
click at [202, 437] on div at bounding box center [202, 437] width 6 height 6
type input "#b4c5fe"
type input "#B4C5FE"
click at [506, 317] on div "Live Preview Header 1 is the first one Header 2 is the cool one Header 3 is the…" at bounding box center [500, 136] width 267 height 635
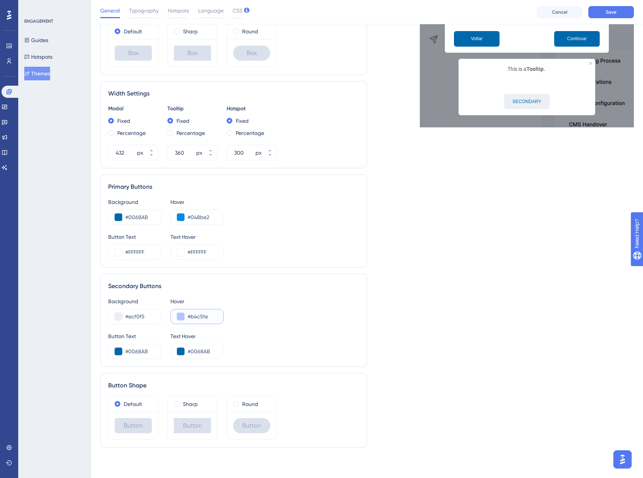
click at [182, 316] on button at bounding box center [181, 317] width 8 height 8
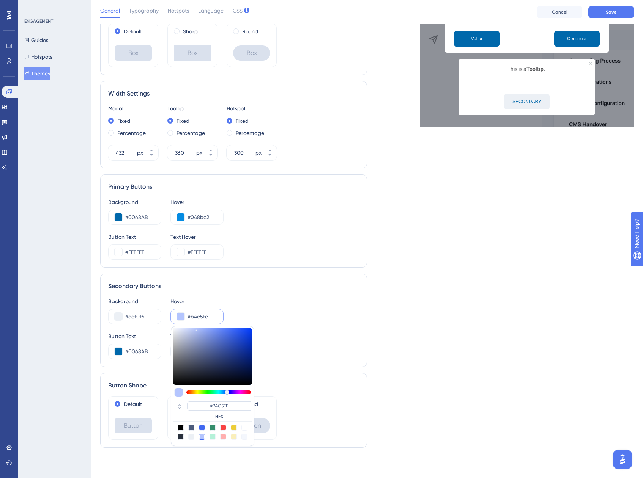
click at [245, 428] on div at bounding box center [244, 428] width 6 height 6
type input "#ffffff"
type input "#FFFFFF"
click at [458, 239] on div "Live Preview Header 1 is the first one Header 2 is the cool one Header 3 is the…" at bounding box center [500, 136] width 267 height 635
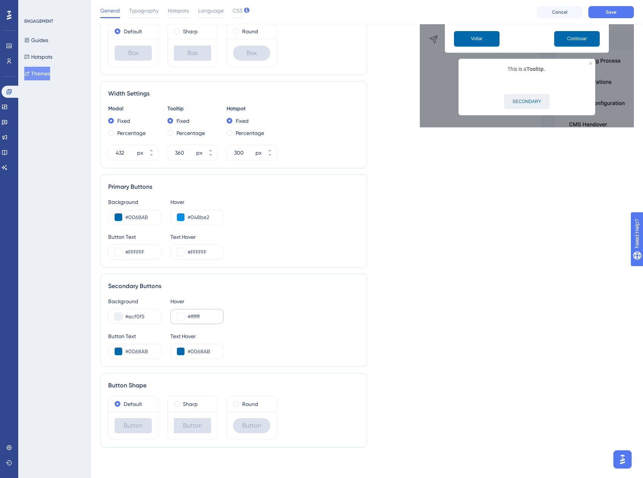
click at [176, 321] on div "#ffffff" at bounding box center [196, 316] width 53 height 15
click at [179, 317] on button at bounding box center [181, 317] width 8 height 8
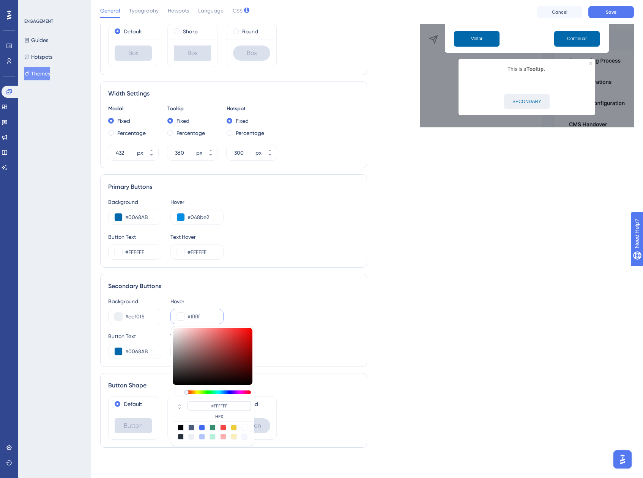
click at [192, 437] on div at bounding box center [191, 437] width 6 height 6
type input "#ecf0f5"
type input "#ECF0F5"
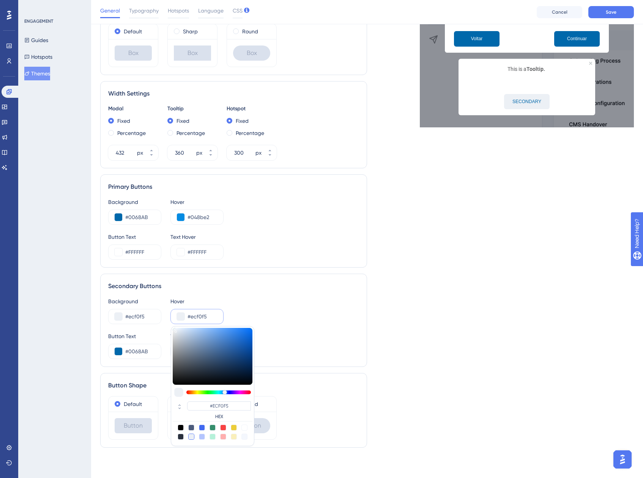
click at [414, 242] on div "Live Preview Header 1 is the first one Header 2 is the cool one Header 3 is the…" at bounding box center [500, 136] width 267 height 635
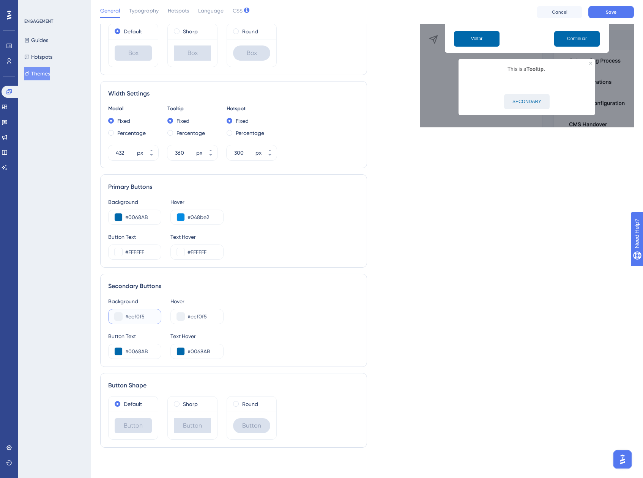
click at [115, 318] on button at bounding box center [119, 317] width 8 height 8
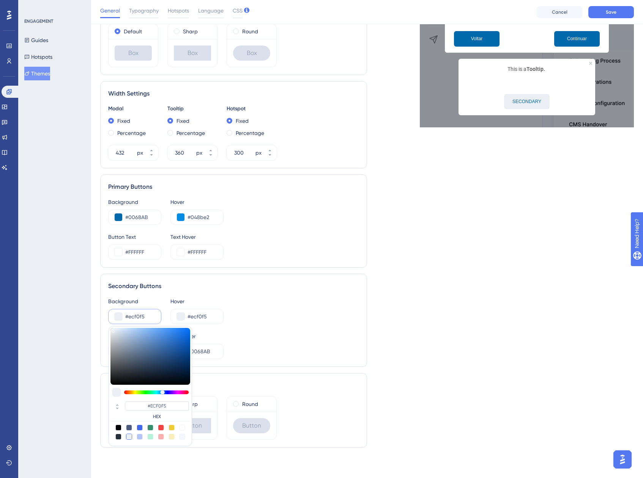
click at [182, 429] on div at bounding box center [182, 428] width 6 height 6
type input "#ffffff"
type input "#FFFFFF"
click at [128, 437] on div at bounding box center [129, 437] width 6 height 6
type input "#ecf0f5"
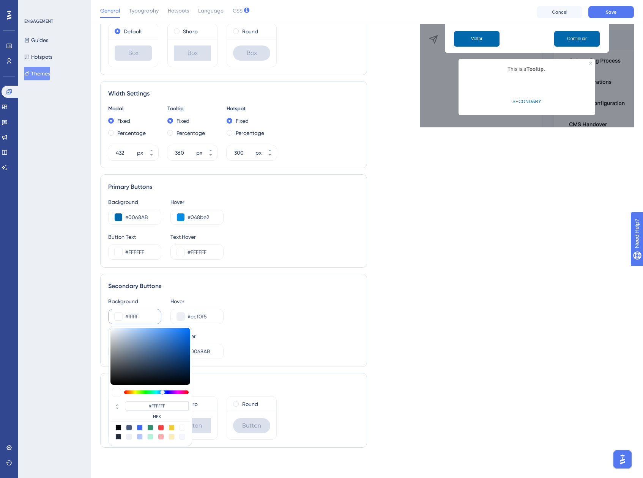
type input "#ECF0F5"
click at [181, 317] on button at bounding box center [181, 317] width 8 height 8
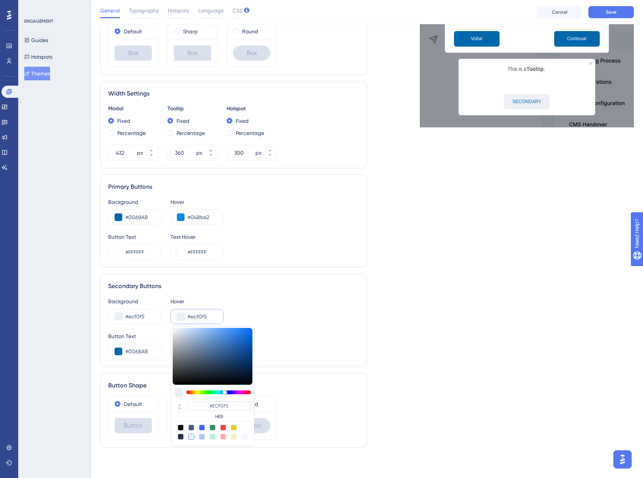
click at [243, 436] on div at bounding box center [244, 437] width 6 height 6
type input "#f4f7fd"
type input "#F4F7FD"
click at [433, 237] on div "Live Preview Header 1 is the first one Header 2 is the cool one Header 3 is the…" at bounding box center [500, 136] width 267 height 635
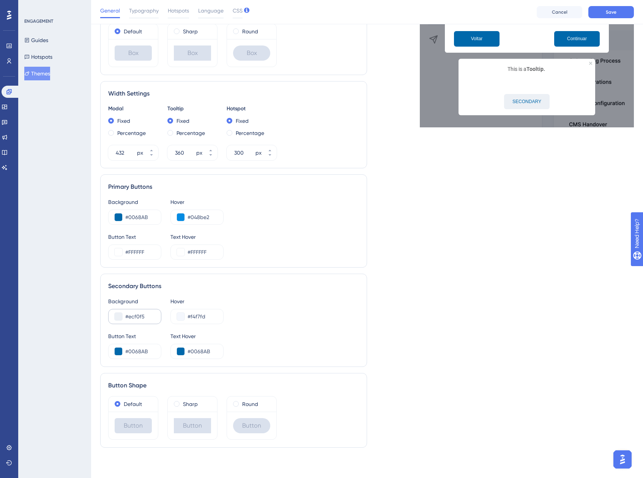
click at [117, 321] on div "#ecf0f5" at bounding box center [134, 316] width 53 height 15
click at [117, 317] on button at bounding box center [119, 317] width 8 height 8
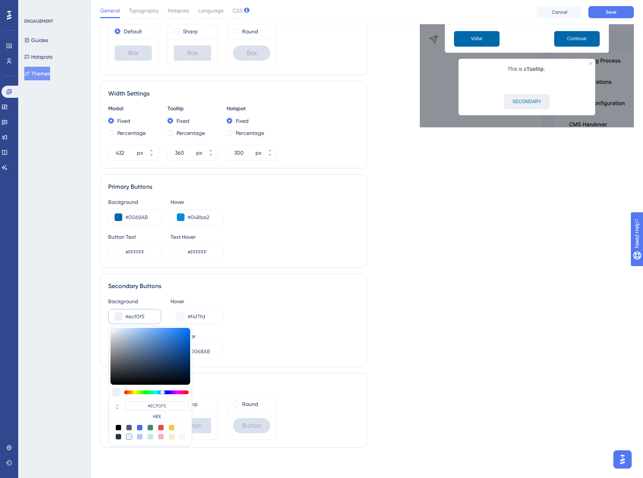
click at [181, 438] on div at bounding box center [182, 437] width 6 height 6
type input "#f4f7fd"
type input "#F4F7FD"
click at [181, 315] on button at bounding box center [181, 317] width 8 height 8
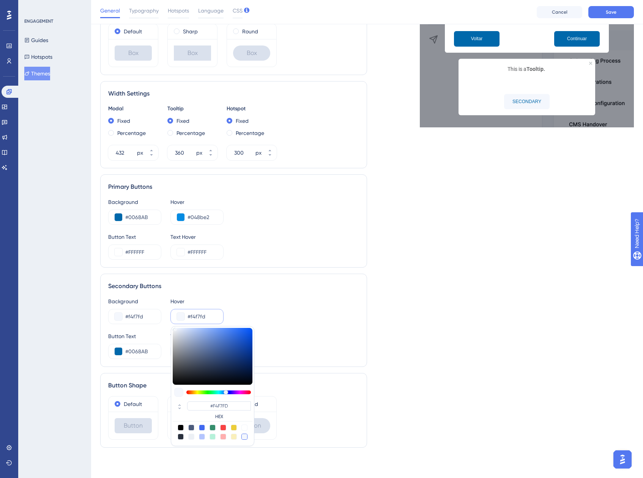
click at [192, 437] on div at bounding box center [191, 437] width 6 height 6
type input "#ecf0f5"
type input "#ECF0F5"
click at [370, 337] on div "Live Preview Header 1 is the first one Header 2 is the cool one Header 3 is the…" at bounding box center [500, 136] width 267 height 635
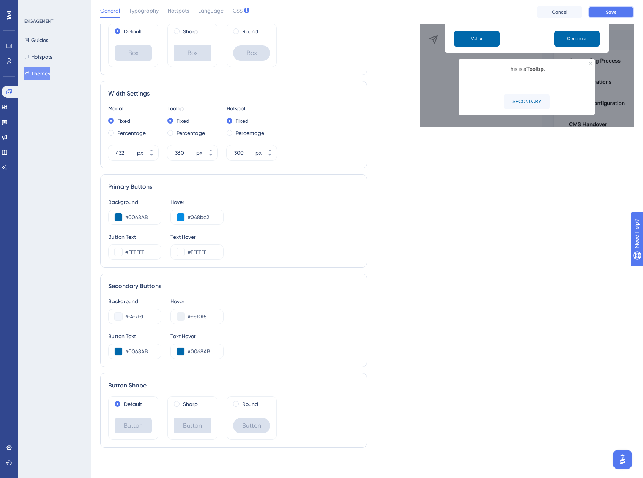
click at [623, 10] on button "Save" at bounding box center [611, 12] width 46 height 12
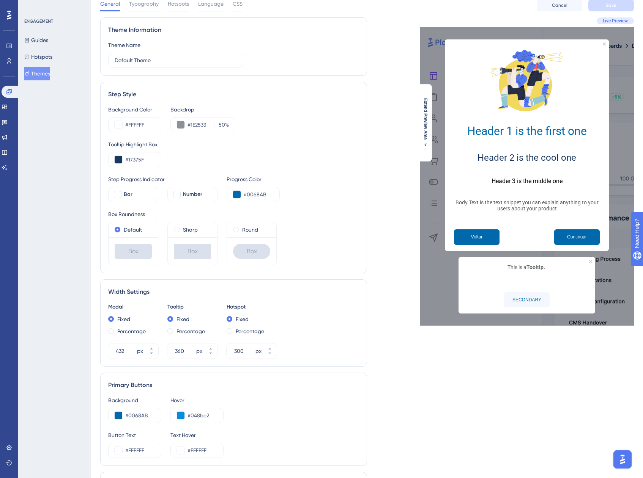
scroll to position [0, 0]
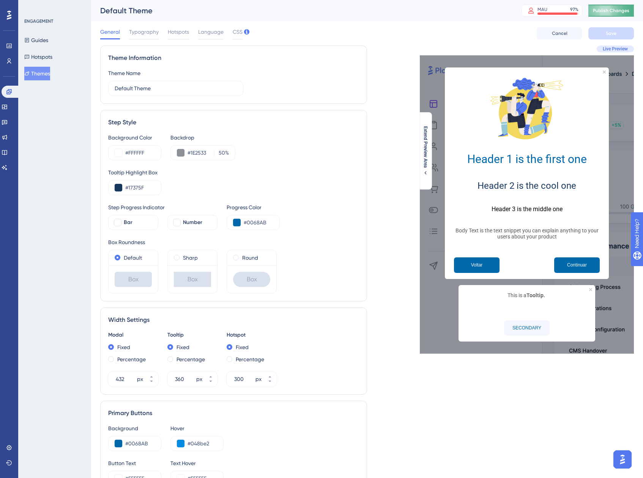
click at [610, 8] on span "Publish Changes" at bounding box center [610, 11] width 36 height 6
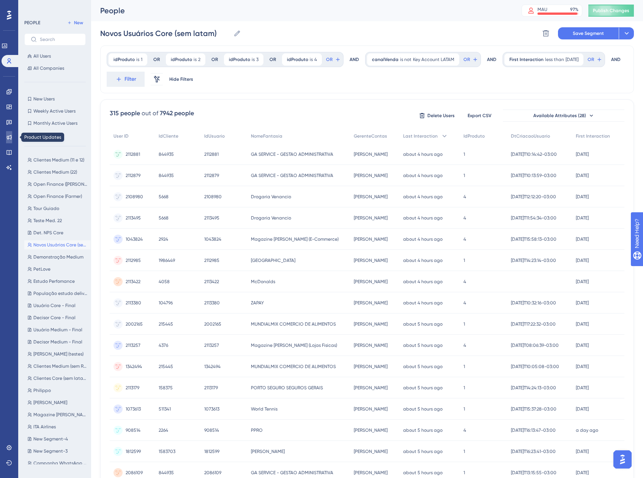
click at [7, 141] on link at bounding box center [9, 137] width 6 height 12
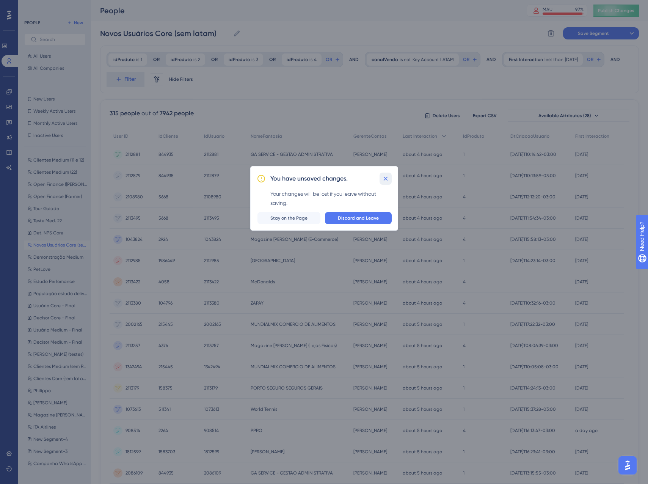
click at [384, 179] on icon at bounding box center [386, 179] width 8 height 8
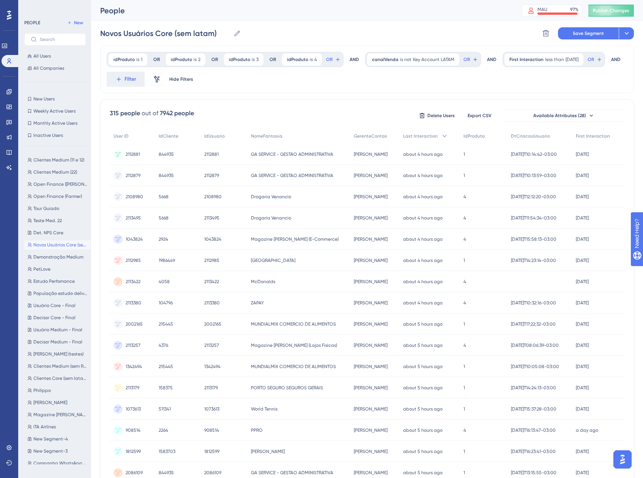
click at [572, 41] on div "Novos Usuários Core (sem latam) Novos Usuários Core (sem latam) Delete Segment …" at bounding box center [366, 33] width 533 height 24
click at [572, 36] on button "Save Segment" at bounding box center [588, 33] width 61 height 12
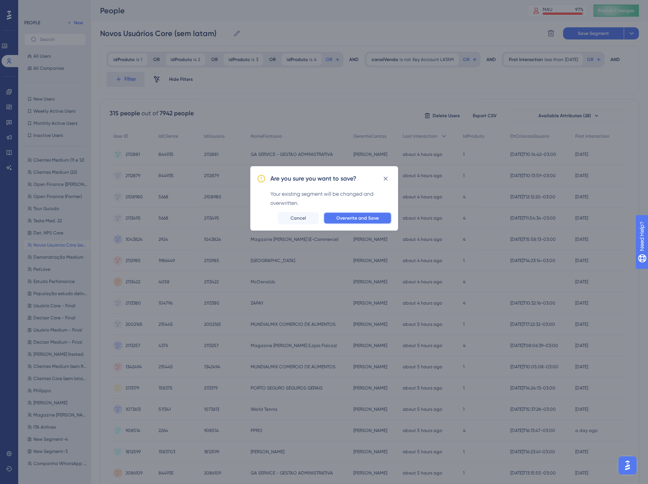
click at [380, 219] on button "Overwrite and Save" at bounding box center [358, 218] width 68 height 12
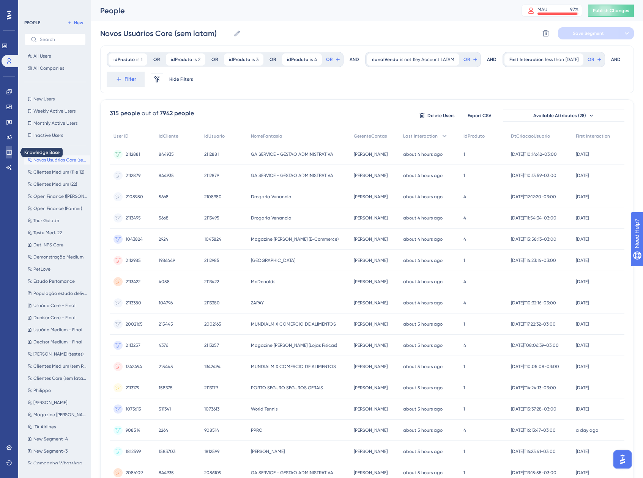
click at [9, 149] on link at bounding box center [9, 152] width 6 height 12
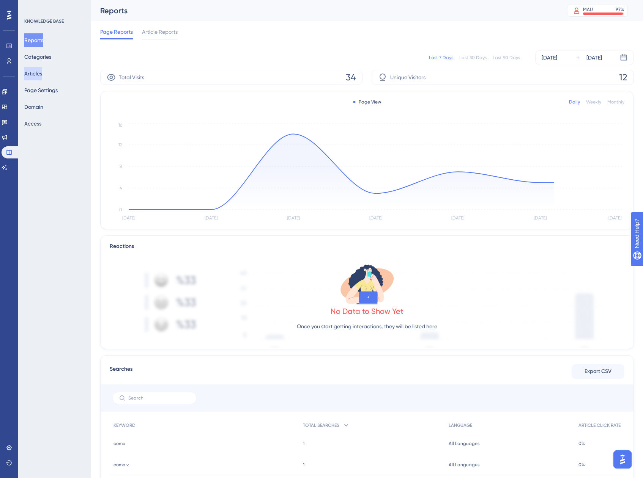
click at [39, 72] on button "Articles" at bounding box center [33, 74] width 18 height 14
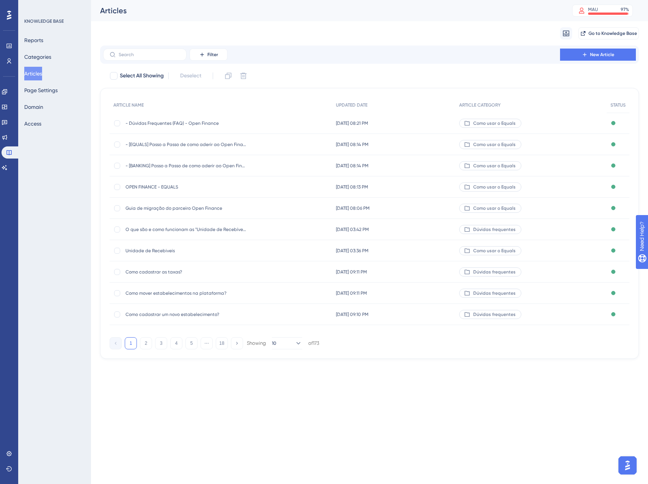
click at [182, 207] on span "Guia de migração do parceiro Open Finance" at bounding box center [186, 208] width 121 height 6
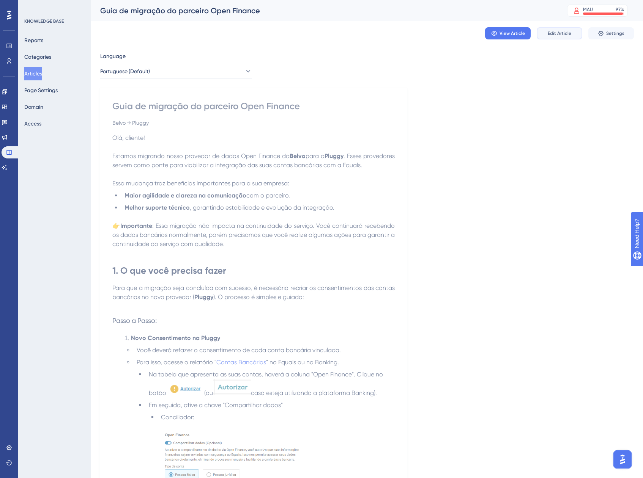
click at [555, 34] on span "Edit Article" at bounding box center [559, 33] width 24 height 6
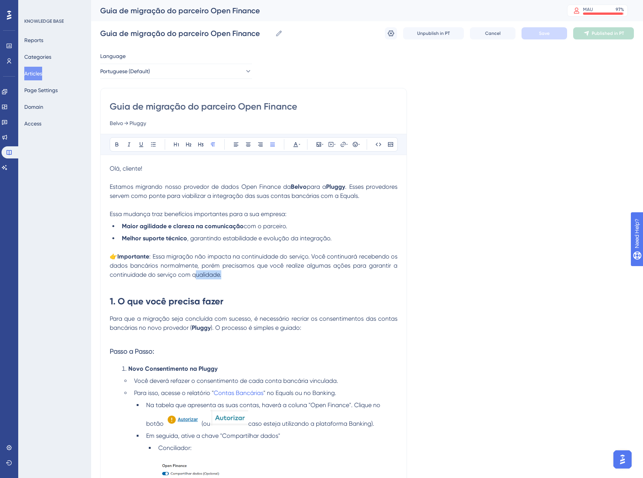
drag, startPoint x: 239, startPoint y: 278, endPoint x: 151, endPoint y: 273, distance: 88.2
click at [169, 273] on p "👉 Importante : Essa migração não impacta na continuidade do serviço. Você conti…" at bounding box center [254, 265] width 288 height 27
click at [151, 273] on span ": Essa migração não impacta na continuidade do serviço. Você continuará receben…" at bounding box center [254, 265] width 289 height 25
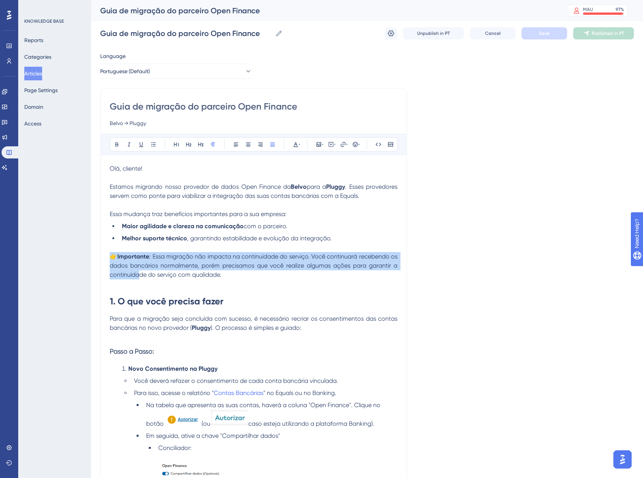
drag, startPoint x: 118, startPoint y: 269, endPoint x: 129, endPoint y: 261, distance: 13.9
click at [110, 259] on p "👉 Importante : Essa migração não impacta na continuidade do serviço. Você conti…" at bounding box center [254, 265] width 288 height 27
click at [220, 270] on p "👉 Importante : Essa migração não impacta na continuidade do serviço. Você conti…" at bounding box center [254, 265] width 288 height 27
drag, startPoint x: 226, startPoint y: 277, endPoint x: 161, endPoint y: 258, distance: 67.4
click at [161, 258] on p "👉 Importante : Essa migração não impacta na continuidade do serviço. Você conti…" at bounding box center [254, 265] width 288 height 27
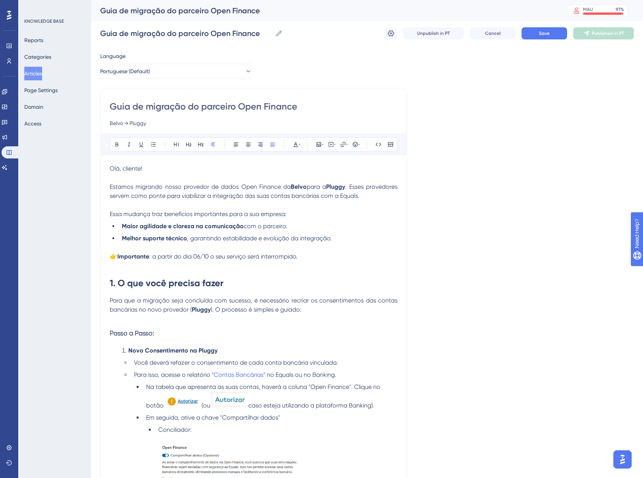
click at [200, 256] on span ": a partir do dia 06/10 o seu serviço será interrompido." at bounding box center [223, 256] width 148 height 7
click at [158, 255] on span ": a partir do dia 06/10 o seu serviço será interrompido." at bounding box center [223, 256] width 148 height 7
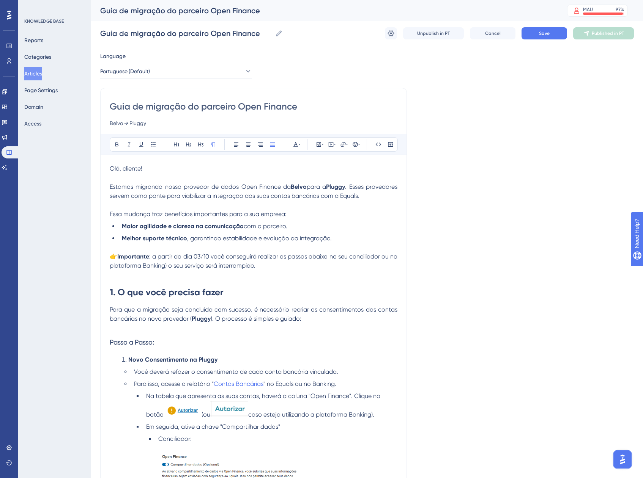
click at [391, 256] on span ": a partir do dia 03/10 você conseguirá realizar os passos abaixo no seu concil…" at bounding box center [254, 261] width 289 height 16
click at [173, 264] on span ": a partir do dia 03/10 você conseguirá realizar os passos abaixo no seu concil…" at bounding box center [254, 261] width 289 height 16
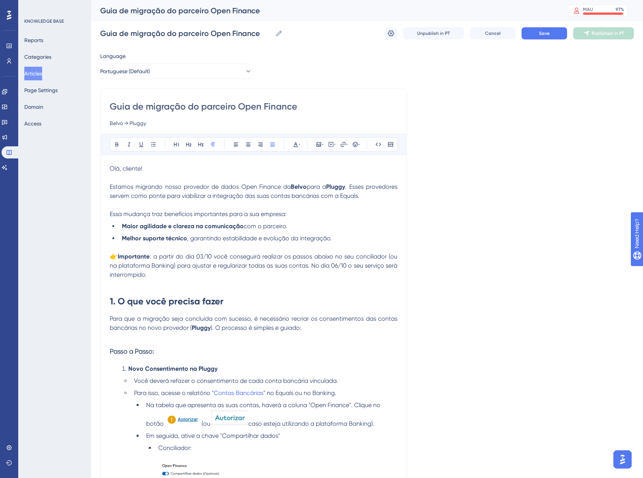
click at [145, 275] on span ": a partir do dia 03/10 você conseguirá realizar os passos abaixo no seu concil…" at bounding box center [254, 265] width 289 height 25
click at [313, 267] on span ": a partir do dia 03/10 você conseguirá realizar os passos abaixo no seu concil…" at bounding box center [254, 265] width 289 height 25
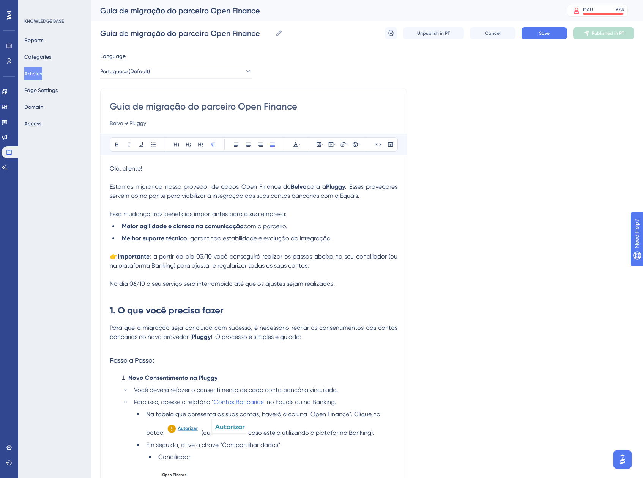
click at [355, 284] on p "No dia 06/10 o seu serviço será interrompido até que os ajustes sejam realizado…" at bounding box center [254, 284] width 288 height 9
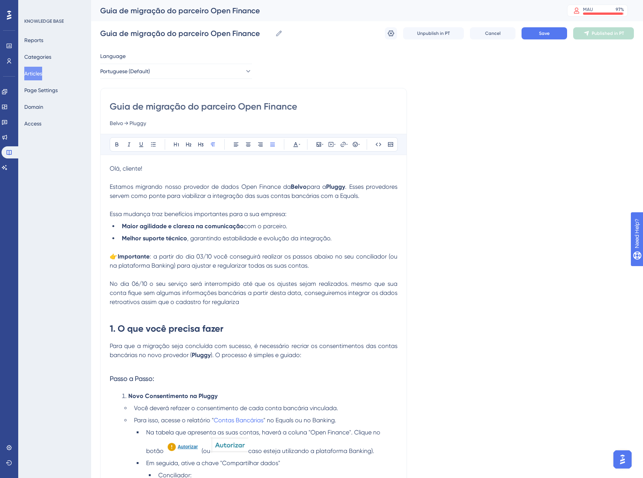
click at [351, 284] on span "No dia 06/10 o seu serviço será interrompido até que os ajustes sejam realizado…" at bounding box center [254, 292] width 289 height 25
drag, startPoint x: 148, startPoint y: 283, endPoint x: 338, endPoint y: 282, distance: 189.3
click at [338, 282] on span "No dia 06/10 o seu serviço será interrompido até que os ajustes sejam realizado…" at bounding box center [254, 292] width 289 height 25
click at [119, 142] on icon at bounding box center [117, 144] width 6 height 6
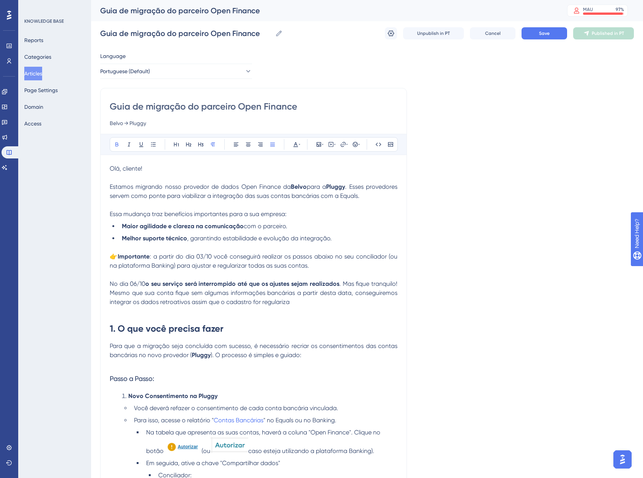
drag, startPoint x: 159, startPoint y: 257, endPoint x: 121, endPoint y: 258, distance: 37.6
click at [121, 258] on p "👉 Importante : a partir do dia 03/10 você conseguirá realizar os passos abaixo …" at bounding box center [254, 261] width 288 height 18
click at [110, 283] on span "No dia 06/10" at bounding box center [128, 283] width 36 height 7
drag, startPoint x: 111, startPoint y: 256, endPoint x: 153, endPoint y: 256, distance: 42.5
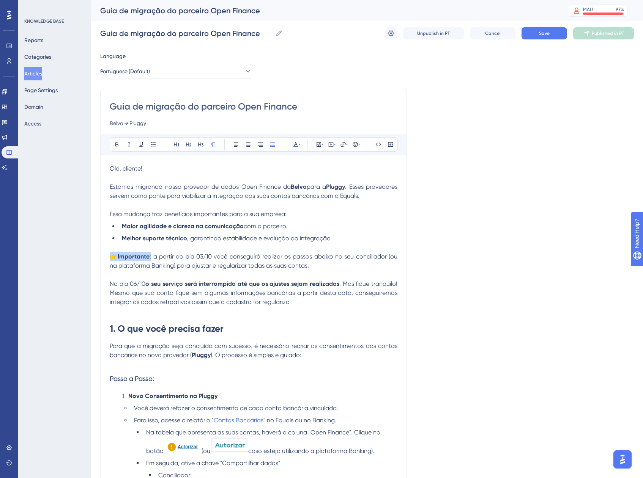
click at [153, 256] on p "👉 Importante : a partir do dia 03/10 você conseguirá realizar os passos abaixo …" at bounding box center [254, 261] width 288 height 18
click at [111, 284] on span "No dia 06/10" at bounding box center [128, 283] width 36 height 7
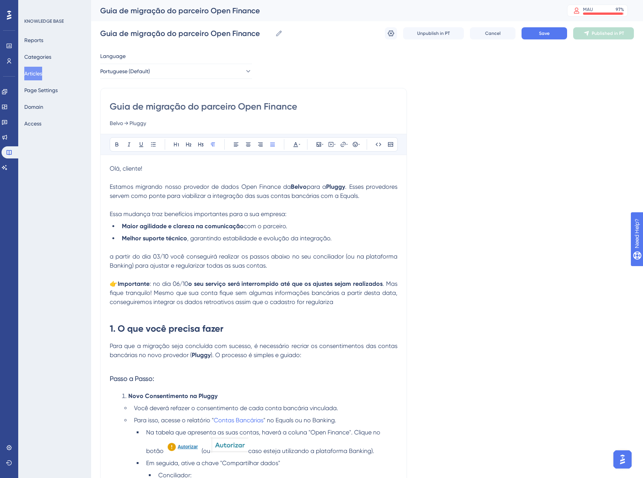
click at [116, 257] on span "a partir do dia 03/10 você conseguirá realizar os passos abaixo no seu concilia…" at bounding box center [254, 261] width 289 height 16
click at [115, 285] on span "👉" at bounding box center [114, 283] width 8 height 7
click at [112, 259] on span "a partir do dia 03/10 você conseguirá realizar os passos abaixo no seu concilia…" at bounding box center [254, 261] width 289 height 16
click at [110, 281] on span at bounding box center [111, 283] width 2 height 7
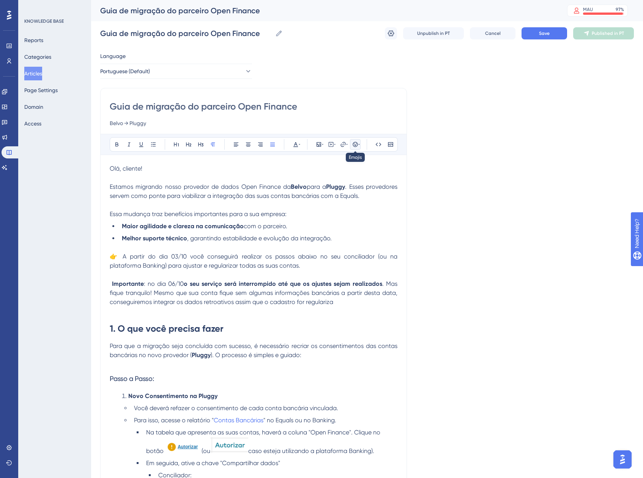
click at [354, 148] on button at bounding box center [355, 144] width 11 height 11
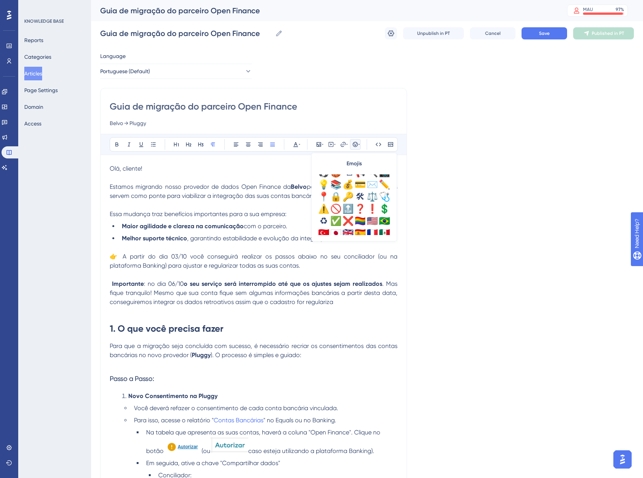
scroll to position [244, 0]
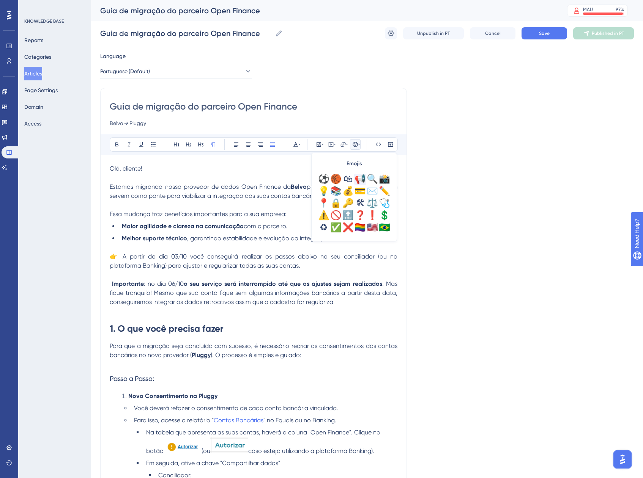
click at [362, 181] on div "📢" at bounding box center [360, 179] width 12 height 12
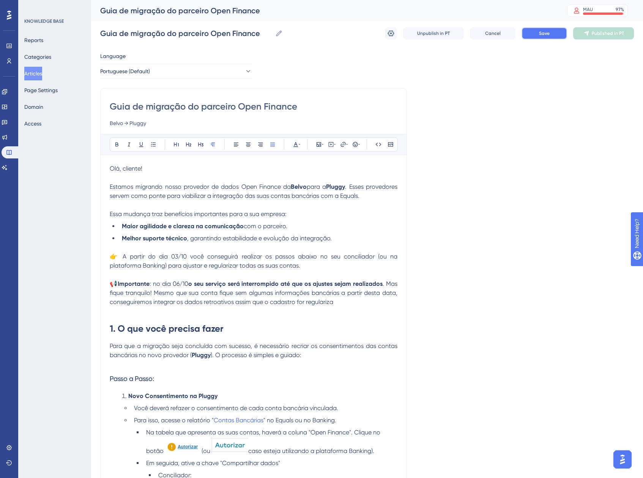
click at [548, 38] on button "Save" at bounding box center [544, 33] width 46 height 12
click at [344, 307] on p at bounding box center [254, 311] width 288 height 9
click at [337, 302] on p "📢 Importante : no dia 06/10 o seu serviço será interrompido até que os ajustes …" at bounding box center [254, 293] width 288 height 27
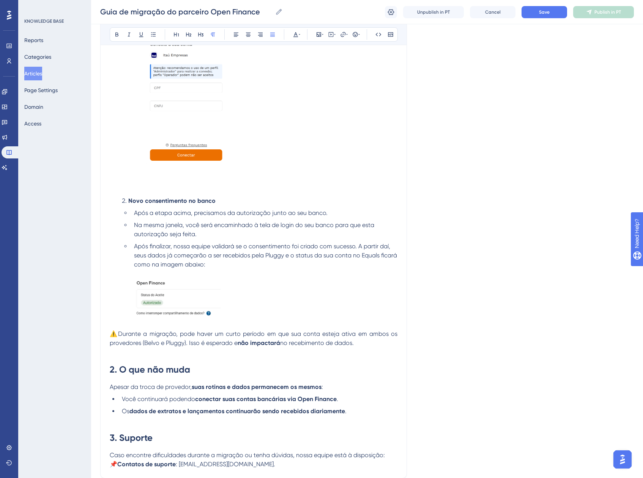
scroll to position [1020, 0]
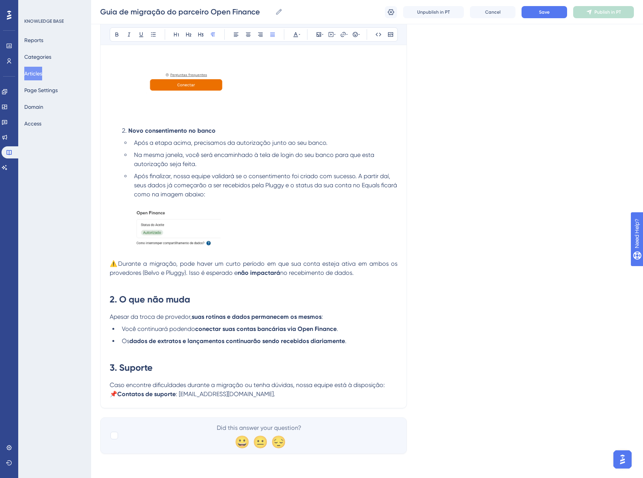
click at [185, 396] on span ": farmer@equals.com.br." at bounding box center [225, 394] width 99 height 7
click at [251, 393] on p "Caso encontre dificuldades durante a migração ou tenha dúvidas, nossa equipe es…" at bounding box center [254, 390] width 288 height 18
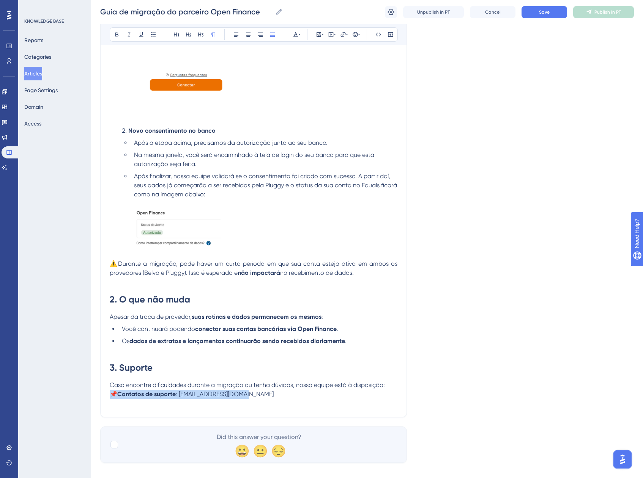
drag, startPoint x: 253, startPoint y: 394, endPoint x: 111, endPoint y: 397, distance: 141.9
click at [111, 397] on p "Caso encontre dificuldades durante a migração ou tenha dúvidas, nossa equipe es…" at bounding box center [254, 390] width 288 height 18
copy p "📌 Contatos de suporte : suporte@equals.com.br"
click at [115, 405] on p at bounding box center [254, 403] width 288 height 9
click at [164, 403] on strong "Contatos de suporte" at bounding box center [146, 403] width 58 height 7
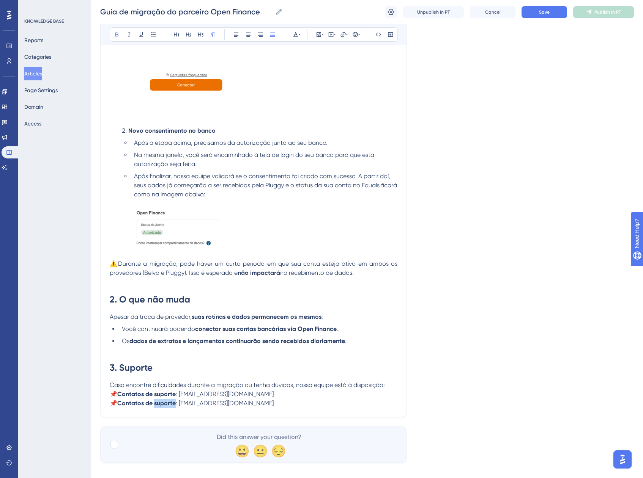
click at [164, 403] on strong "Contatos de suporte" at bounding box center [146, 403] width 58 height 7
drag, startPoint x: 256, startPoint y: 405, endPoint x: 90, endPoint y: 410, distance: 166.2
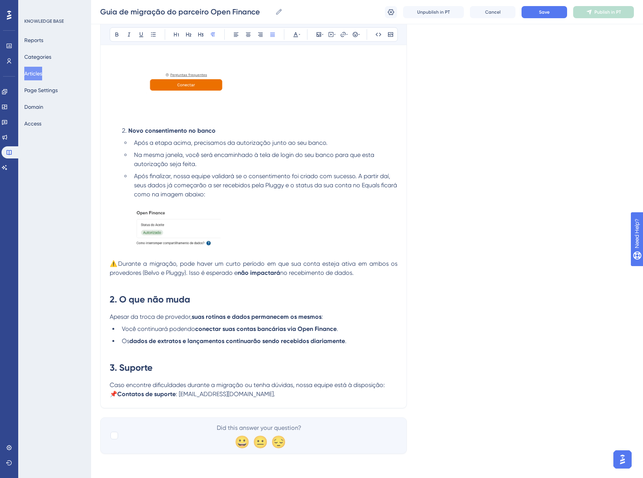
click at [385, 384] on p "Caso encontre dificuldades durante a migração ou tenha dúvidas, nossa equipe es…" at bounding box center [254, 390] width 288 height 18
click at [392, 385] on p "Caso encontre dificuldades durante a migração ou tenha dúvidas, nossa equipe es…" at bounding box center [254, 390] width 288 height 18
click at [254, 395] on p "Caso encontre dificuldades durante a migração ou tenha dúvidas, nossa equipe es…" at bounding box center [254, 390] width 288 height 18
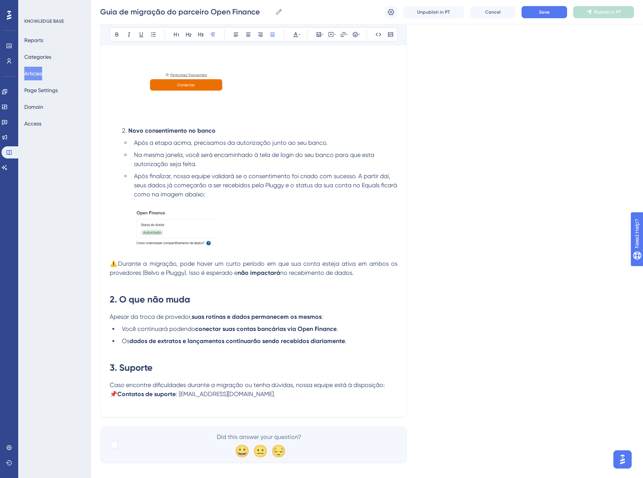
click at [248, 395] on p "Caso encontre dificuldades durante a migração ou tenha dúvidas, nossa equipe es…" at bounding box center [254, 390] width 288 height 18
click at [140, 403] on p at bounding box center [254, 403] width 288 height 9
click at [361, 36] on div "Bold Italic Underline Bullet Point Heading 1 Heading 2 Heading 3 Normal Align L…" at bounding box center [254, 34] width 288 height 14
click at [360, 36] on div "Bold Italic Underline Bullet Point Heading 1 Heading 2 Heading 3 Normal Align L…" at bounding box center [254, 34] width 288 height 14
click at [358, 36] on icon at bounding box center [359, 34] width 2 height 6
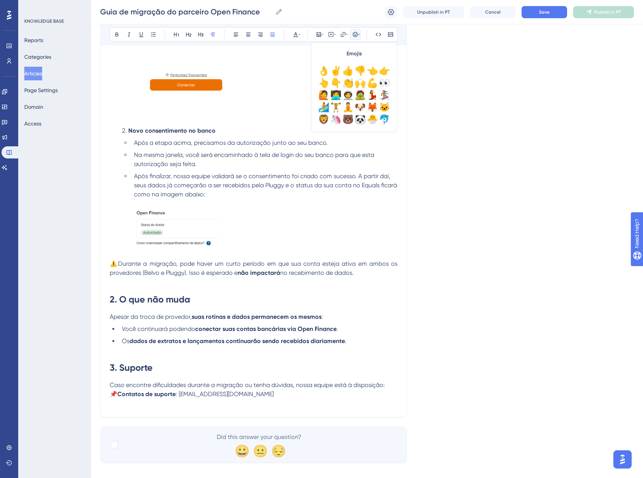
scroll to position [114, 0]
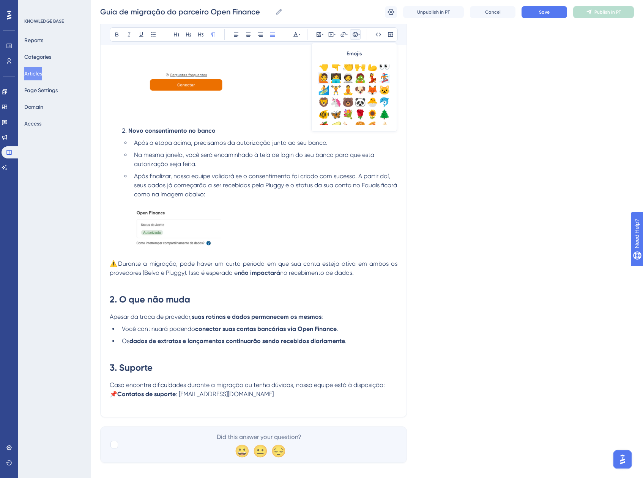
click at [327, 77] on div "🙋" at bounding box center [323, 78] width 12 height 12
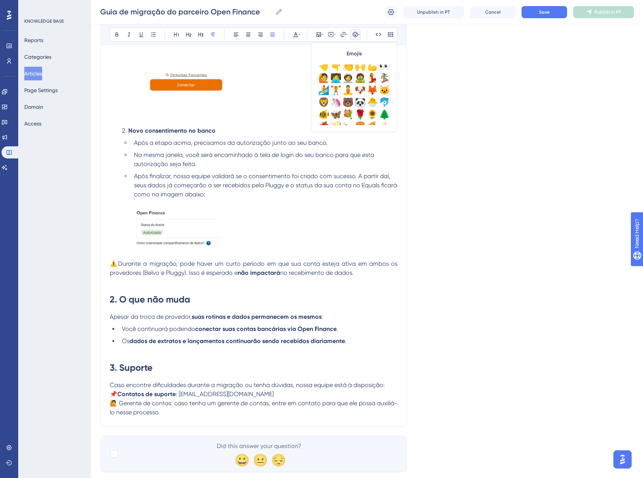
click at [121, 404] on span "🙋 Gerente de contas: caso tenha um gerente de contas, entre em contato para que…" at bounding box center [254, 408] width 288 height 16
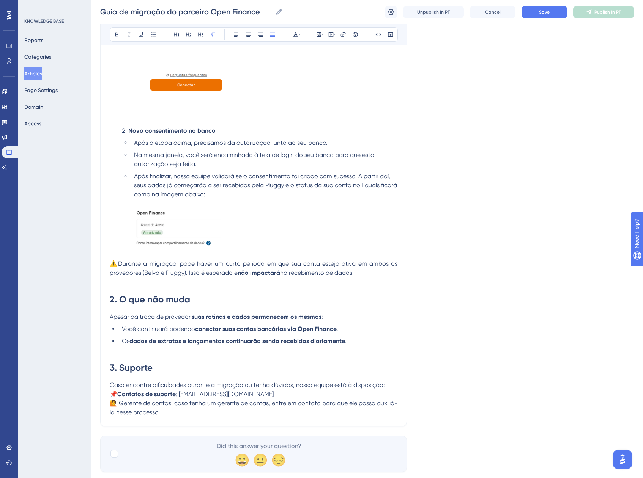
click at [117, 396] on span "📌" at bounding box center [114, 394] width 8 height 7
click at [122, 402] on span "🙋 Gerente de contas: caso tenha um gerente de contas, entre em contato para que…" at bounding box center [254, 408] width 288 height 16
drag, startPoint x: 121, startPoint y: 403, endPoint x: 164, endPoint y: 405, distance: 43.7
click at [161, 405] on span "🙋 Gerente de contas: caso tenha um gerente de contas, entre em contato para que…" at bounding box center [254, 408] width 288 height 16
click at [178, 404] on span "🙋 Gerente de contas: caso tenha um gerente de contas, entre em contato para que…" at bounding box center [254, 408] width 288 height 16
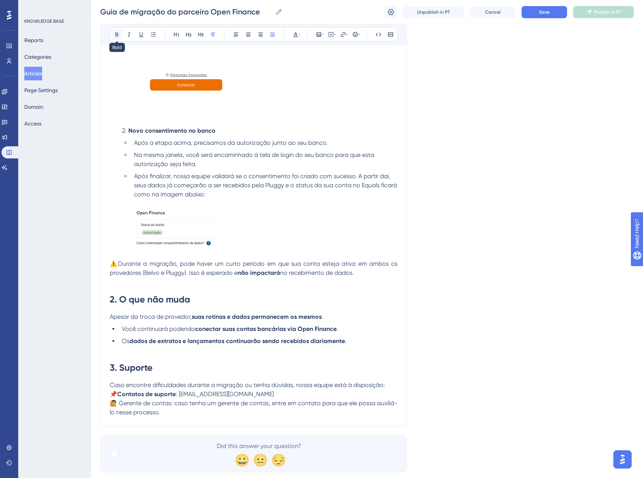
click at [117, 35] on icon at bounding box center [116, 35] width 3 height 4
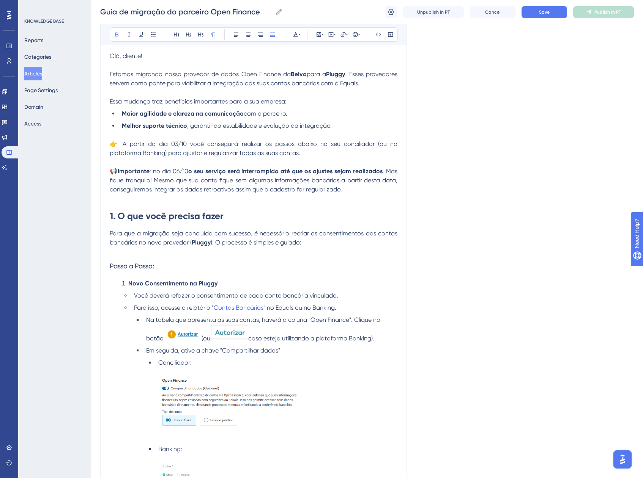
scroll to position [0, 0]
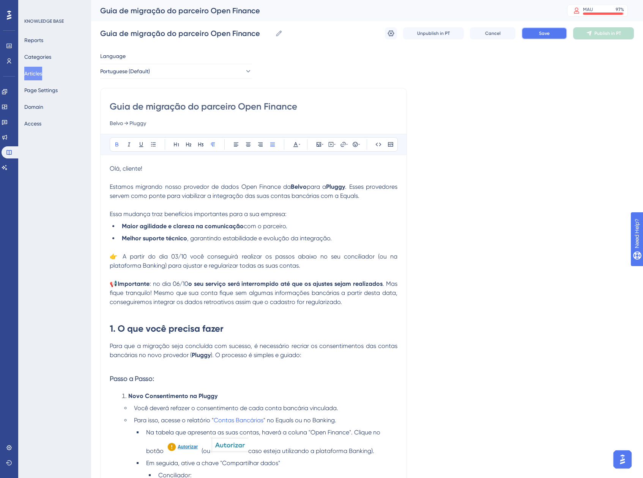
click at [542, 36] on span "Save" at bounding box center [544, 33] width 11 height 6
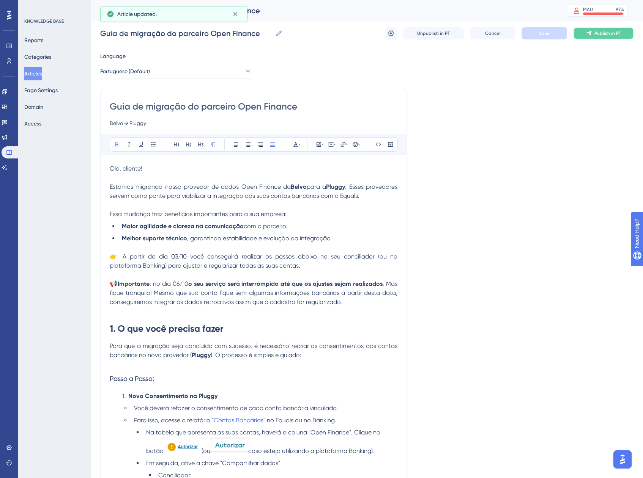
click at [586, 32] on icon at bounding box center [589, 33] width 6 height 6
click at [586, 32] on button at bounding box center [603, 33] width 61 height 12
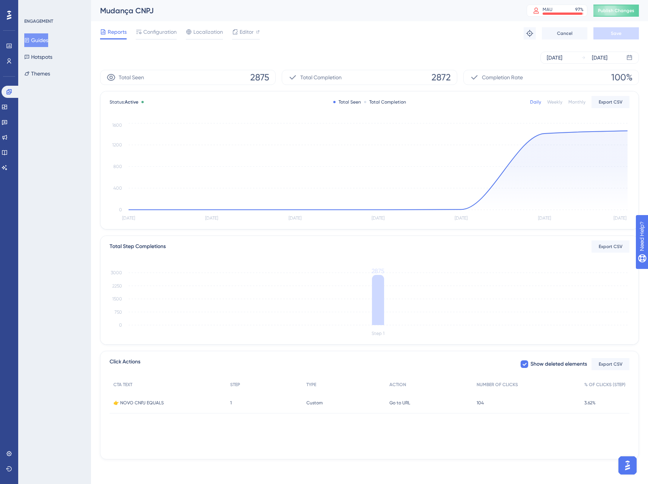
click at [580, 104] on div "Monthly" at bounding box center [577, 102] width 17 height 6
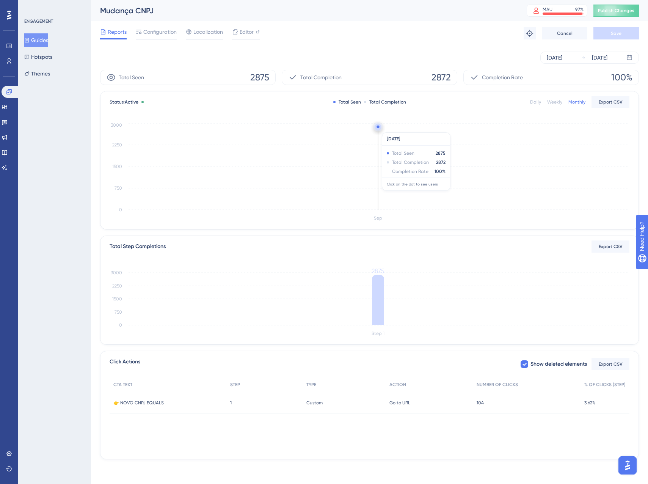
click at [379, 128] on circle at bounding box center [378, 127] width 6 height 6
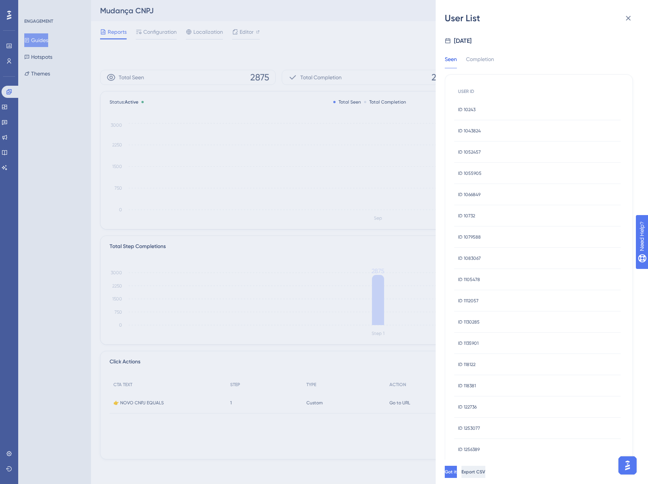
click at [486, 467] on button "Export CSV" at bounding box center [474, 472] width 24 height 12
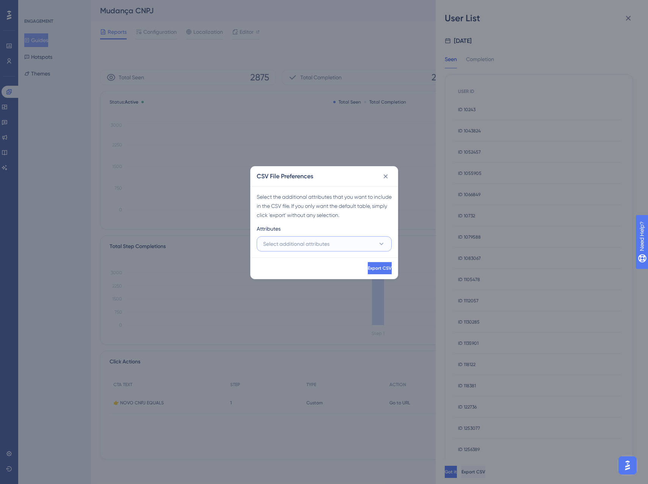
click at [330, 246] on span "Select additional attributes" at bounding box center [296, 243] width 66 height 9
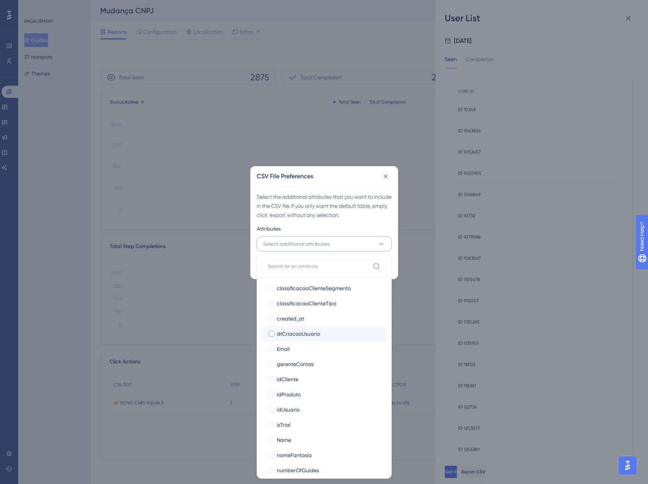
scroll to position [152, 0]
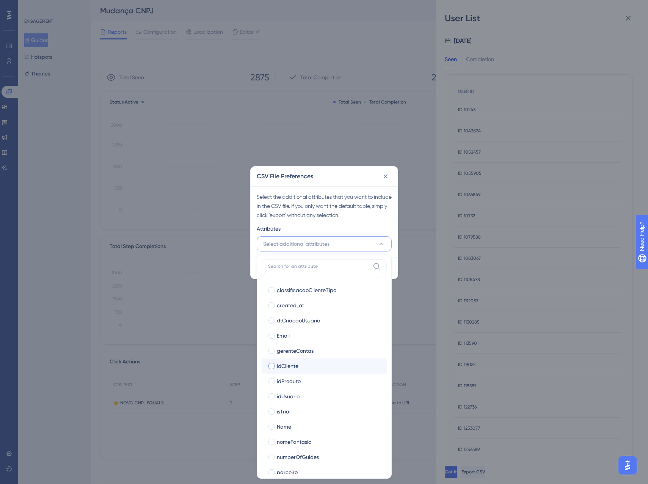
click at [272, 364] on div at bounding box center [272, 366] width 6 height 6
checkbox input "true"
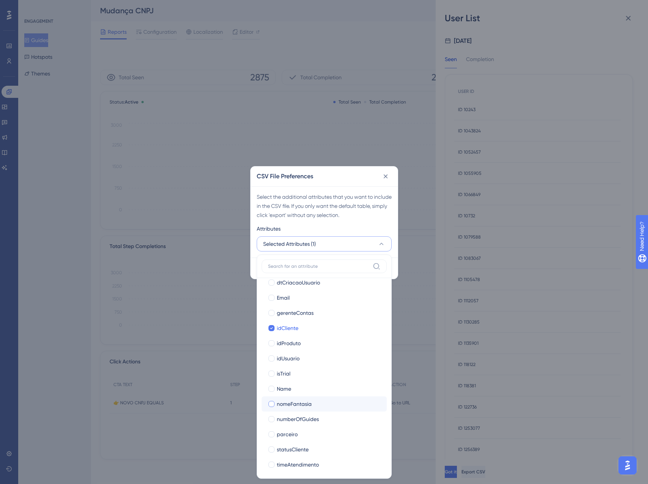
click at [273, 401] on div at bounding box center [272, 404] width 6 height 6
checkbox input "true"
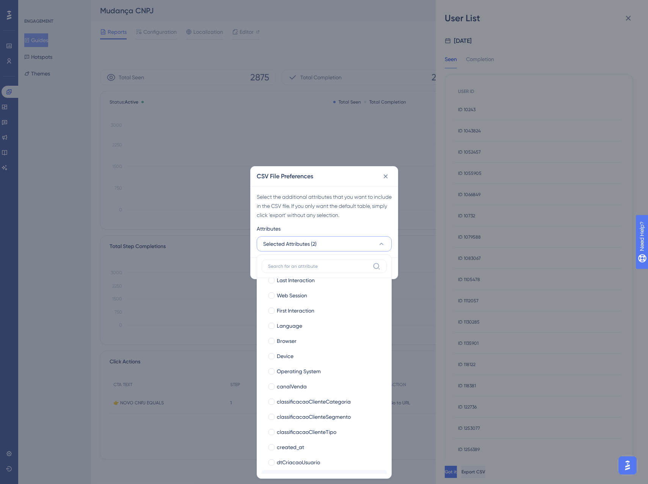
scroll to position [0, 0]
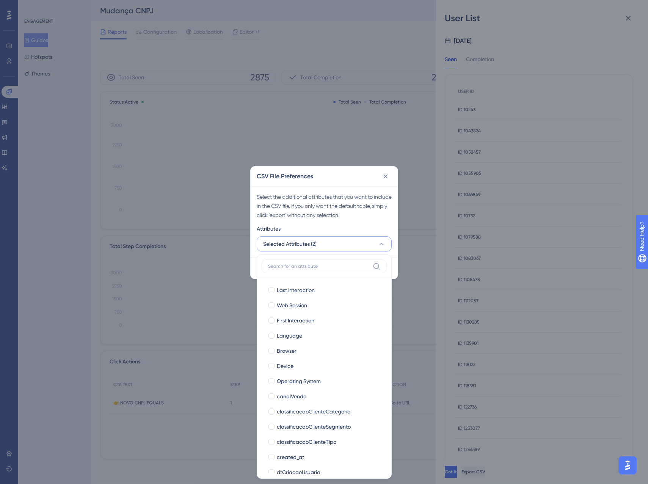
click at [363, 220] on div "Select the additional attributes that you want to include in the CSV file. If y…" at bounding box center [324, 221] width 147 height 71
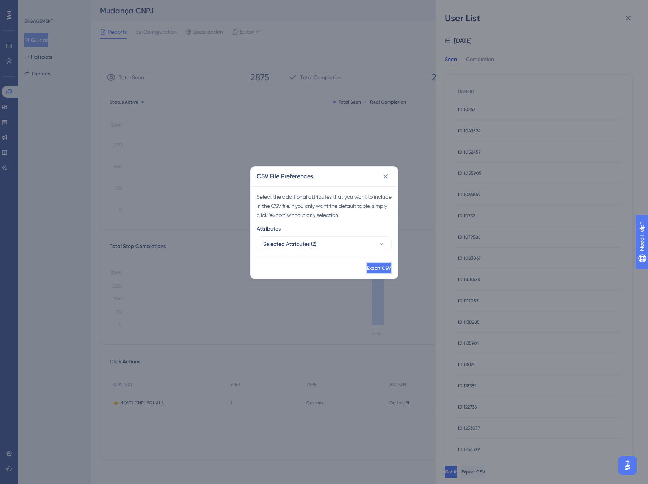
click at [366, 264] on button "Export CSV" at bounding box center [378, 268] width 25 height 12
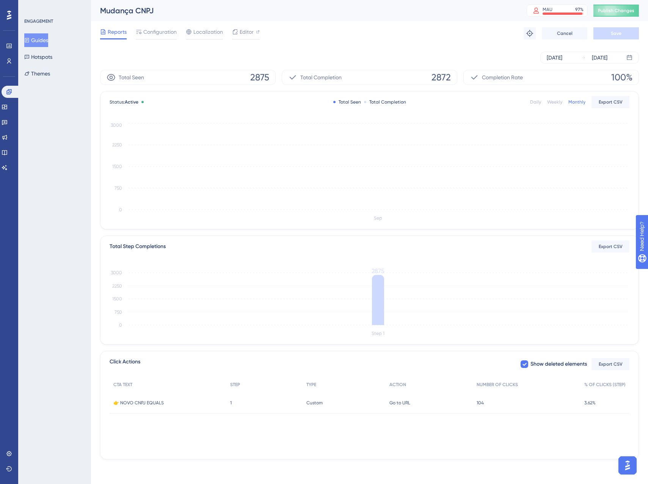
click at [358, 264] on div "Total Step Completions Export CSV Step 1 0 750 1500 2250 3000 2875" at bounding box center [370, 290] width 538 height 108
